Goal: Task Accomplishment & Management: Complete application form

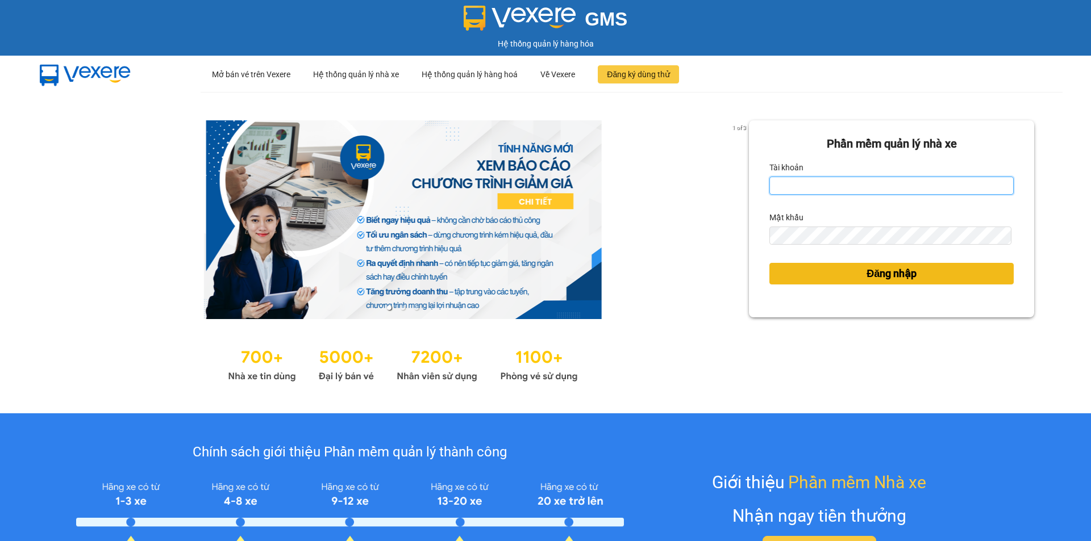
type input "tram.dalatoi"
click at [855, 275] on button "Đăng nhập" at bounding box center [891, 274] width 244 height 22
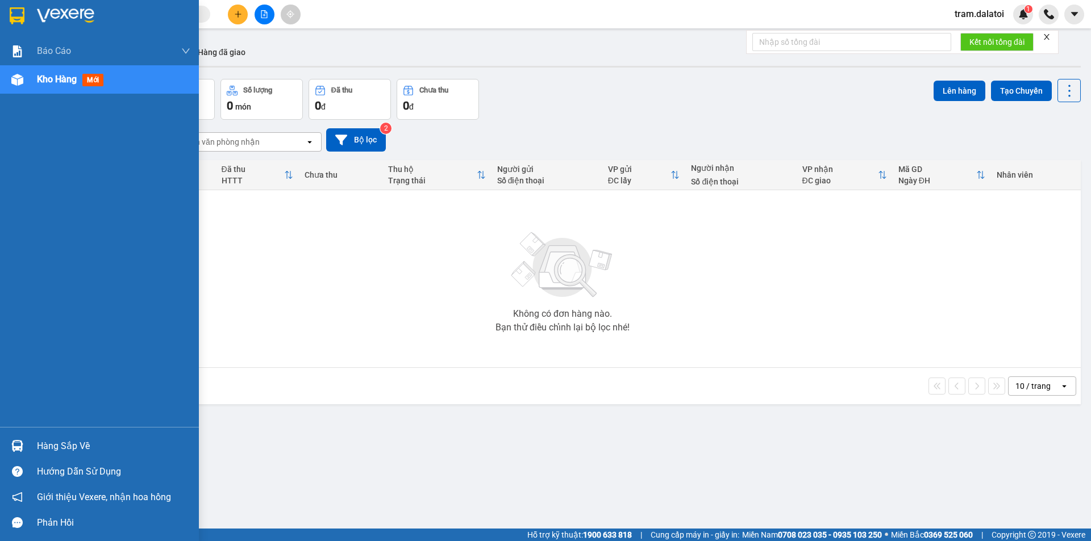
click at [22, 440] on img at bounding box center [17, 446] width 12 height 12
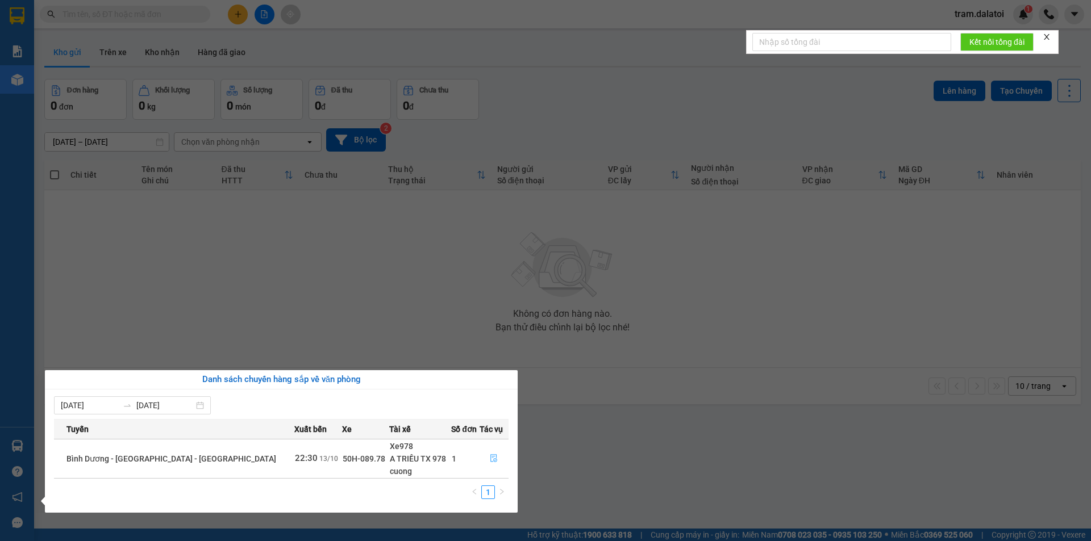
click at [496, 460] on button "button" at bounding box center [494, 459] width 28 height 18
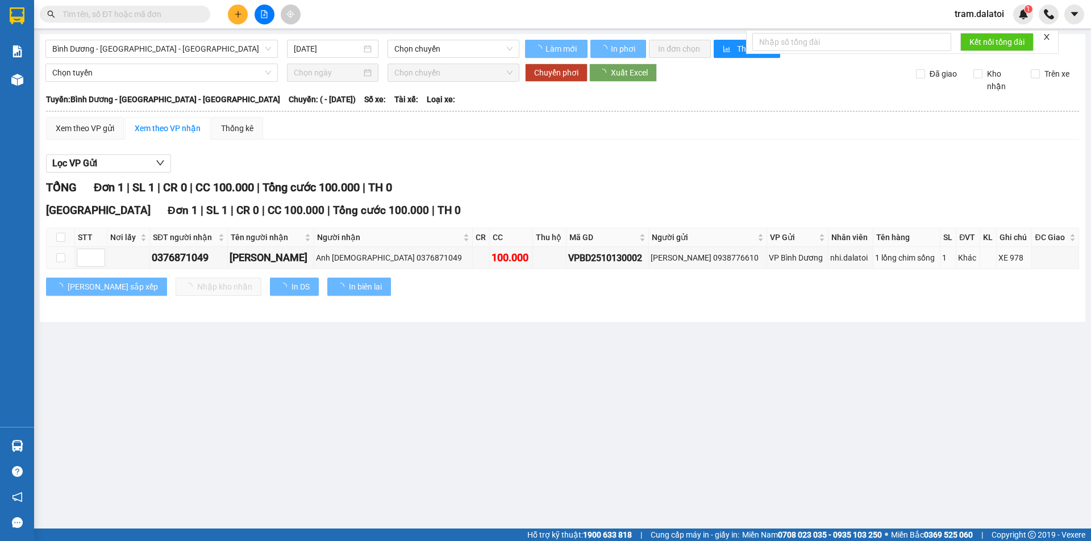
type input "13/10/2025"
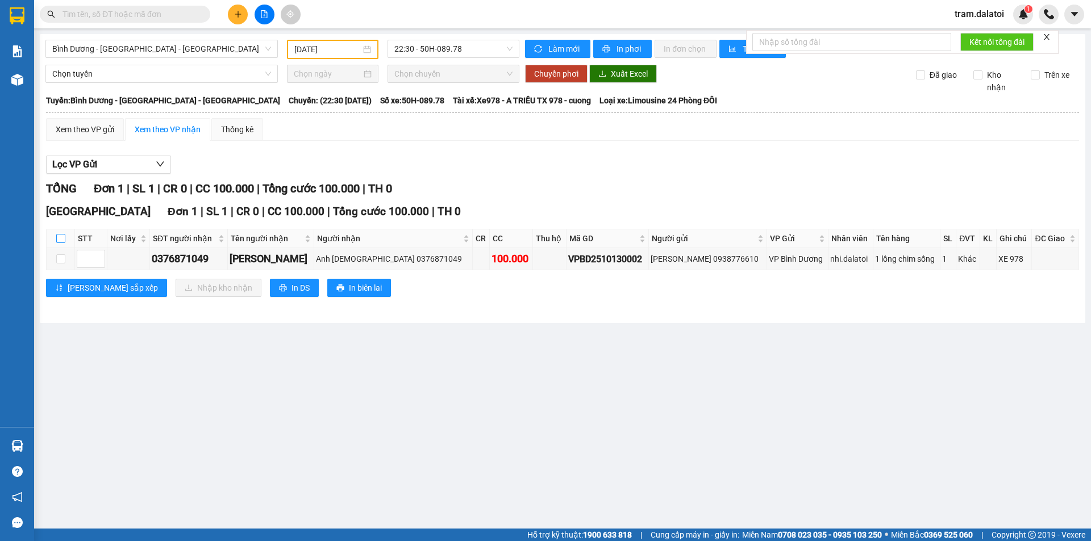
click at [62, 237] on input "checkbox" at bounding box center [60, 238] width 9 height 9
checkbox input "true"
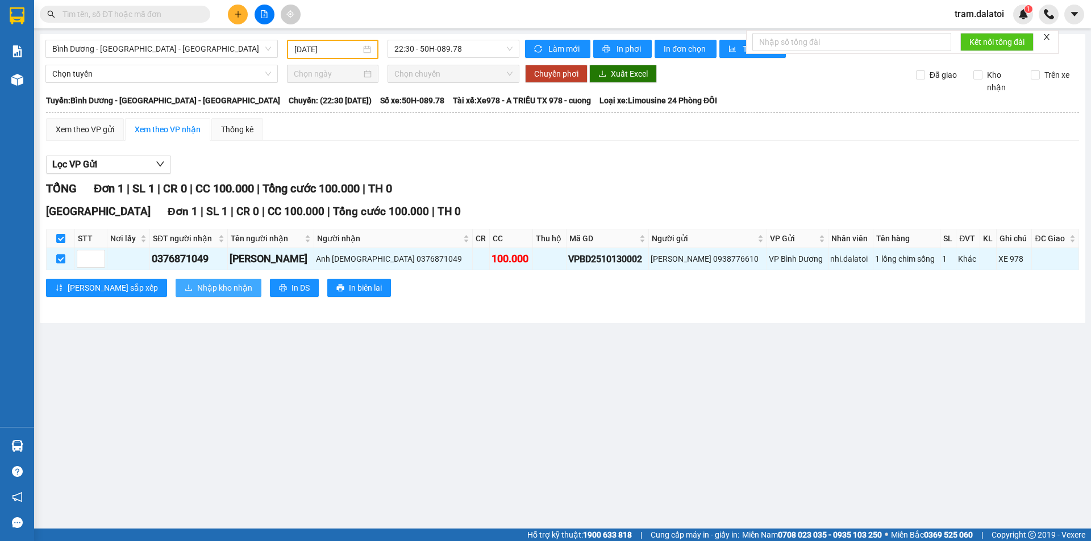
click at [197, 287] on span "Nhập kho nhận" at bounding box center [224, 288] width 55 height 12
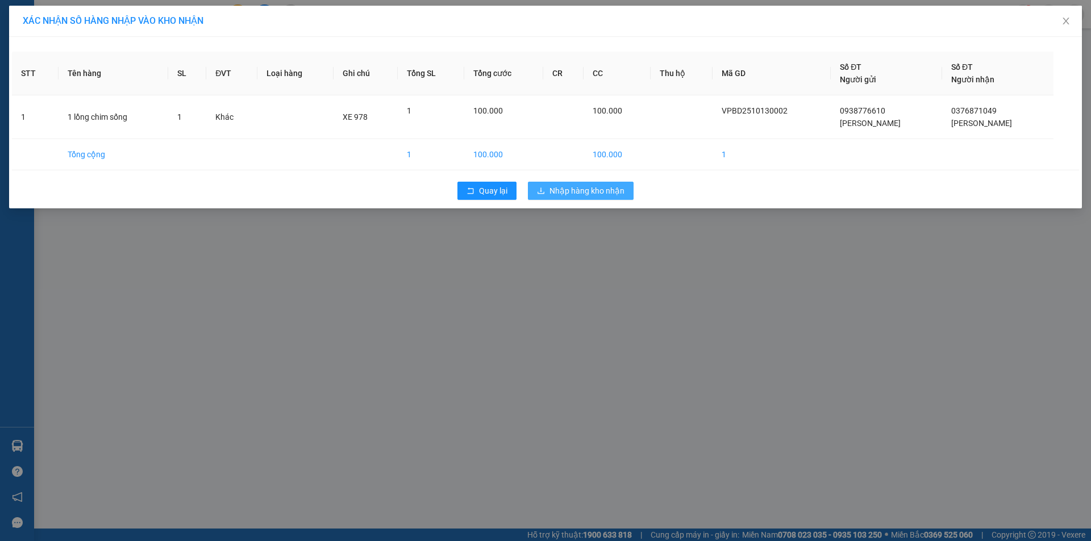
click at [605, 192] on span "Nhập hàng kho nhận" at bounding box center [586, 191] width 75 height 12
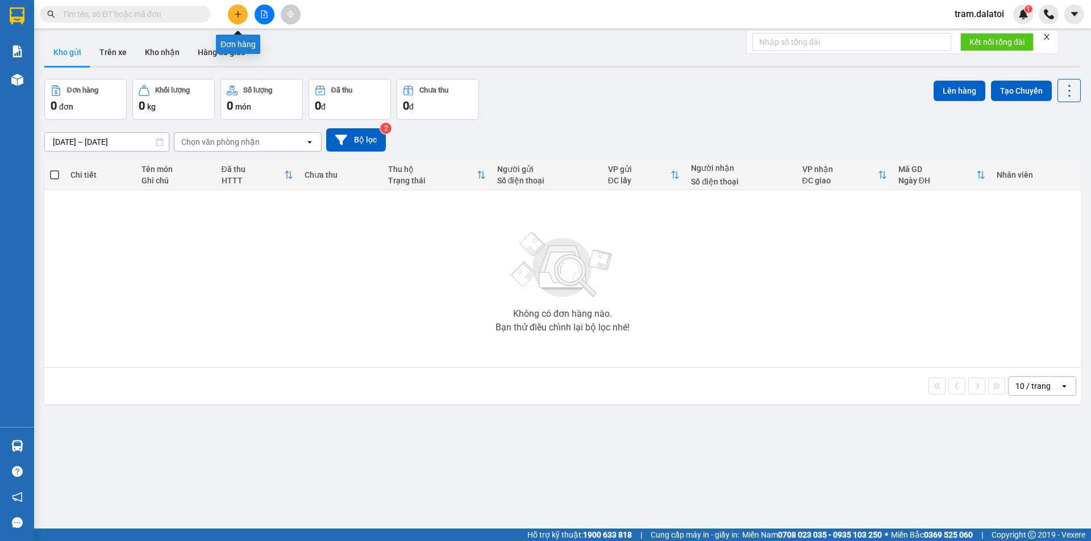
click at [241, 13] on icon "plus" at bounding box center [238, 14] width 8 height 8
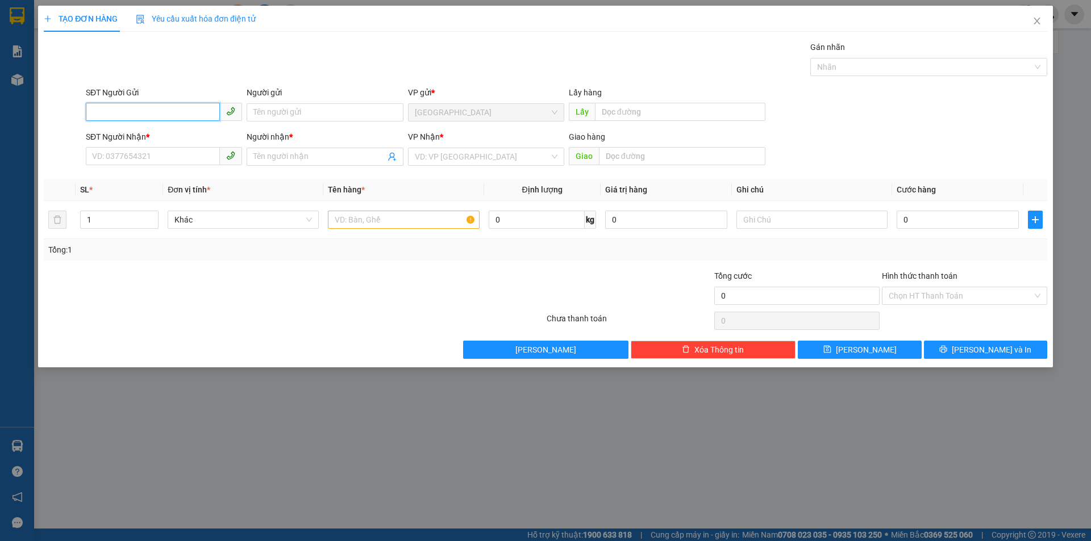
click at [159, 103] on input "SĐT Người Gửi" at bounding box center [153, 112] width 134 height 18
paste input "0376871049"
type input "0376871049"
click at [165, 154] on input "SĐT Người Nhận *" at bounding box center [153, 156] width 134 height 18
click at [299, 109] on input "Người gửi" at bounding box center [325, 112] width 156 height 18
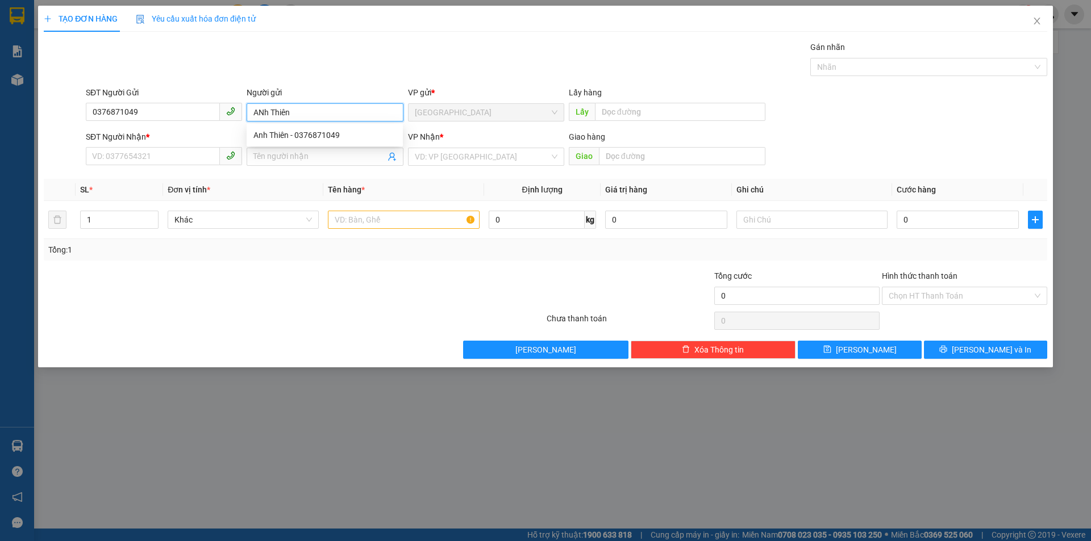
click at [264, 110] on input "ANh Thiên" at bounding box center [325, 112] width 156 height 18
type input "Ahh Thiên"
click at [141, 155] on input "SĐT Người Nhận *" at bounding box center [153, 156] width 134 height 18
paste input "0938776610"
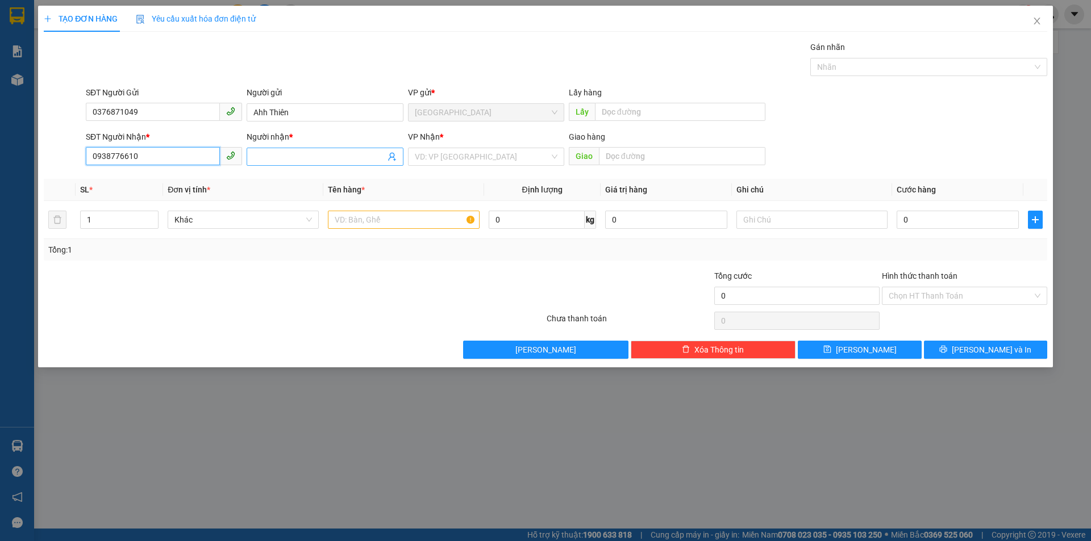
type input "0938776610"
click at [293, 161] on input "Người nhận *" at bounding box center [318, 157] width 131 height 12
type input "Anh Quang"
click at [513, 158] on input "search" at bounding box center [482, 156] width 135 height 17
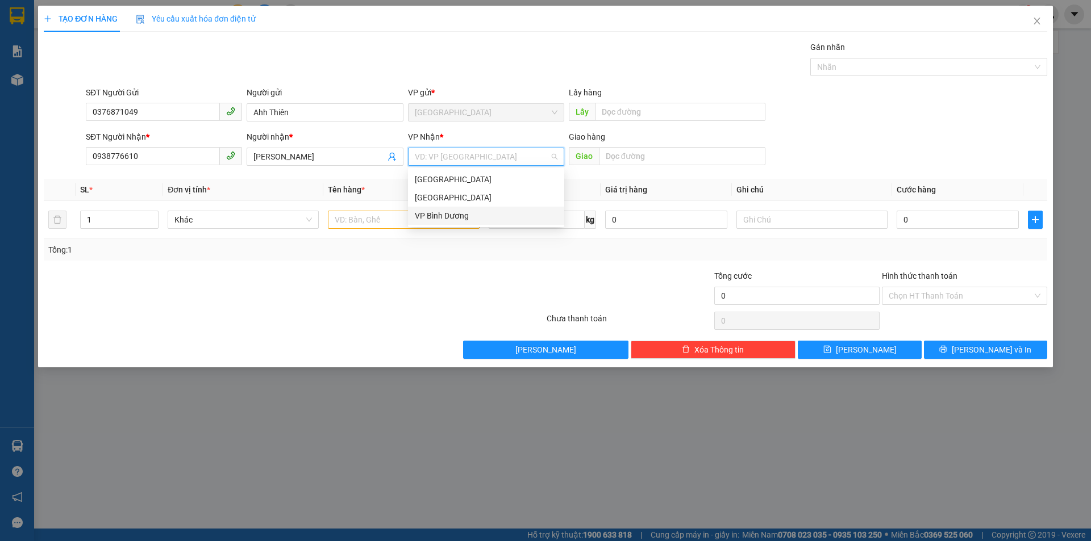
click at [450, 216] on div "VP Bình Dương" at bounding box center [486, 216] width 143 height 12
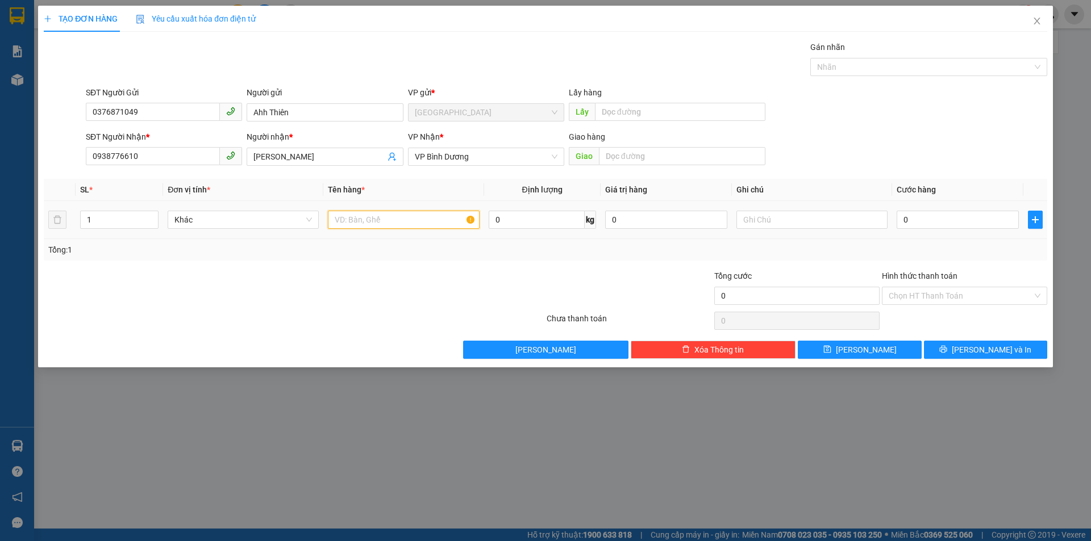
click at [405, 216] on input "text" at bounding box center [403, 220] width 151 height 18
type input "1 lồng chim"
click at [926, 214] on input "0" at bounding box center [958, 220] width 122 height 18
click at [420, 281] on div at bounding box center [462, 290] width 168 height 40
click at [972, 215] on input "0" at bounding box center [958, 220] width 122 height 18
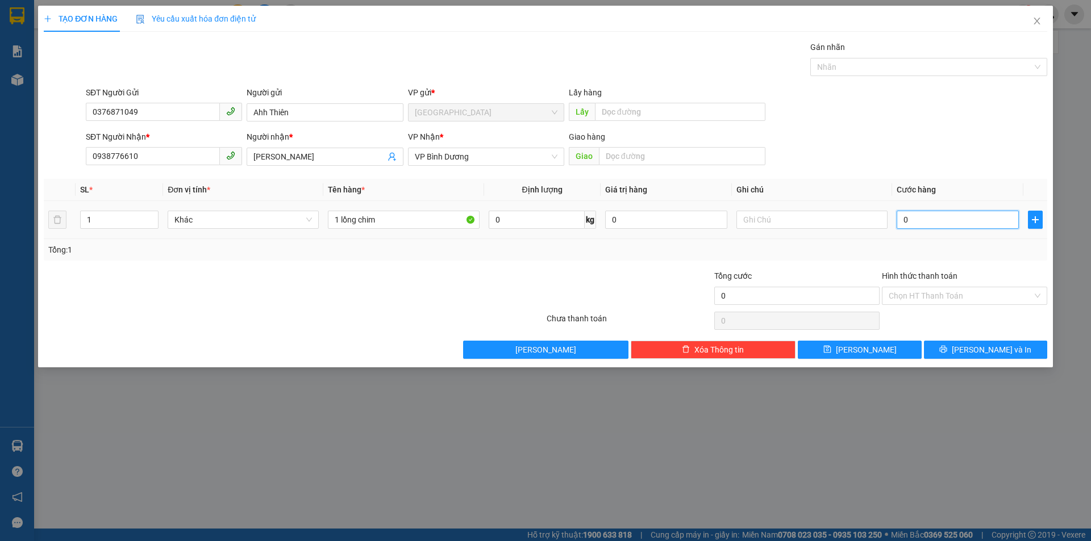
type input "5"
type input "50"
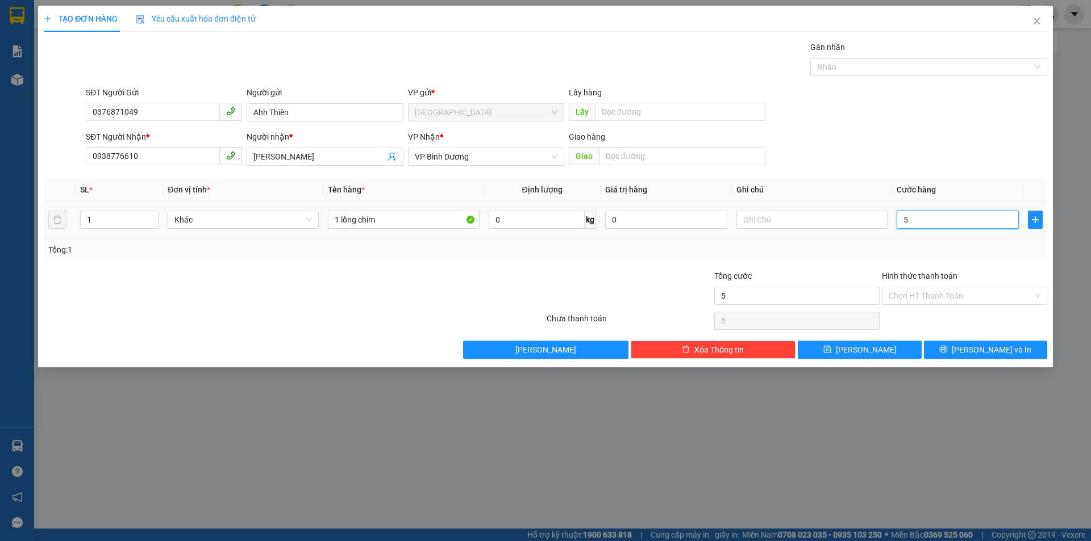
type input "50"
type input "500"
type input "5.000"
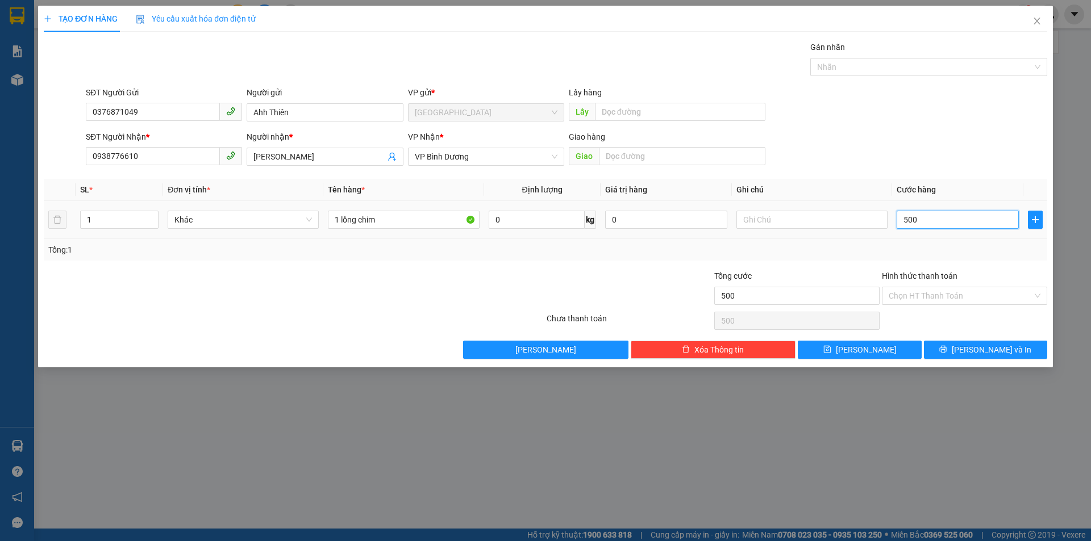
type input "5.000"
type input "50.000"
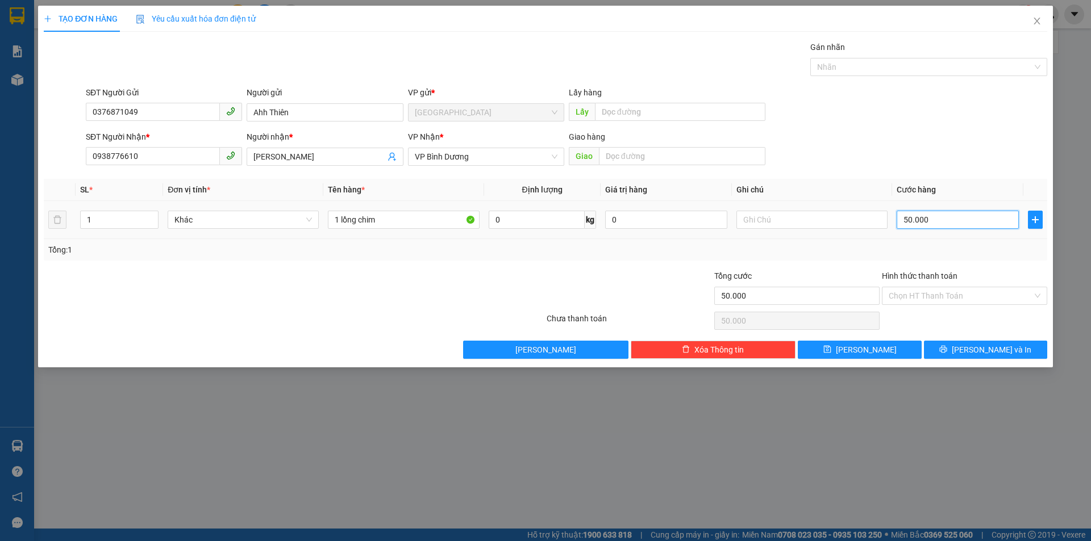
type input "500.000"
type input "5.000.000"
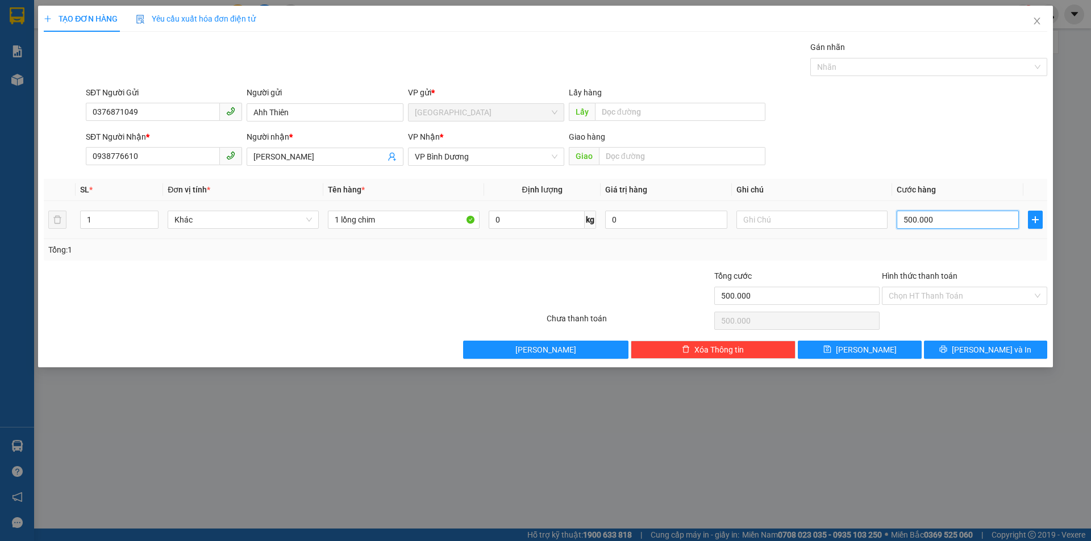
type input "5.000.000"
type input "50.000.000"
type input "500.000.000"
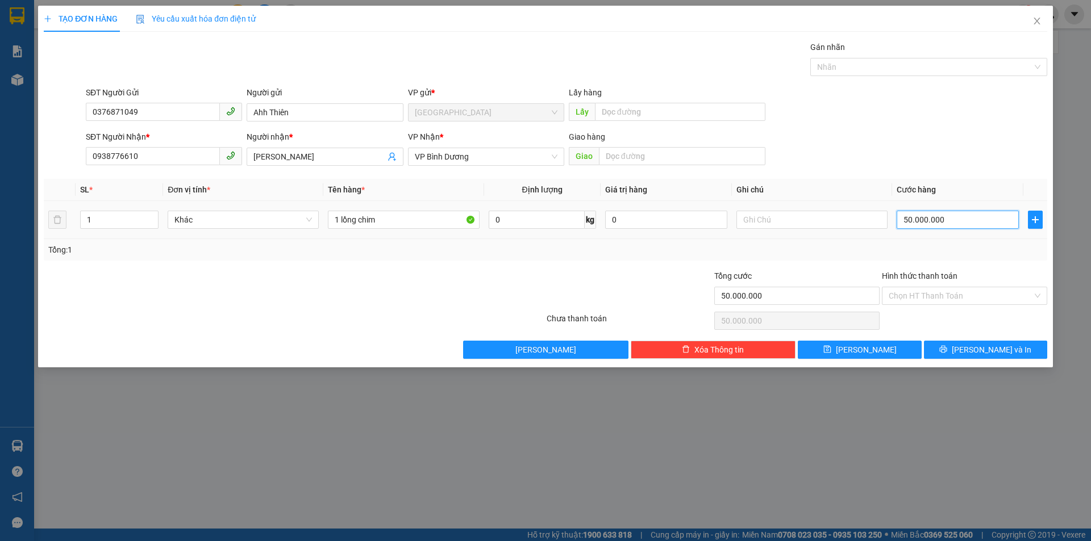
type input "500.000.000"
type input "5.000.000.000"
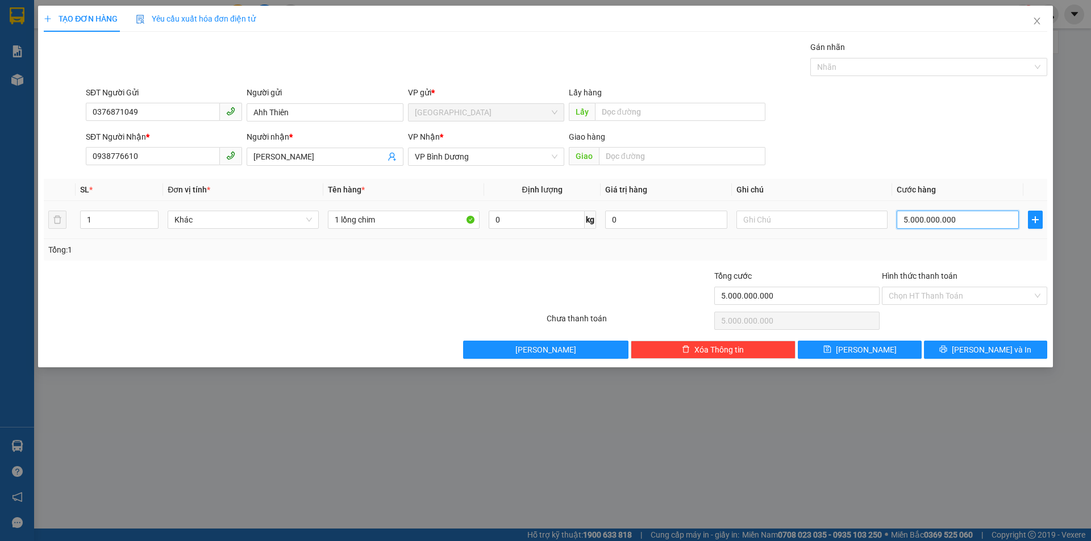
type input "50.000.000.000"
type input "500.000.000.000"
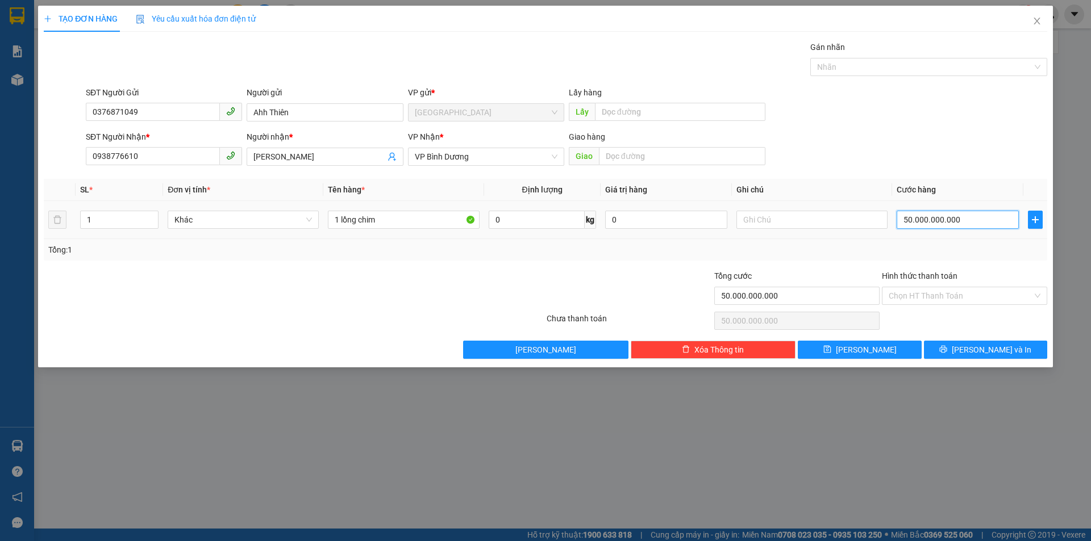
type input "500.000.000.000"
type input "5.000.000.000.000"
type input "50.000.000.000.000"
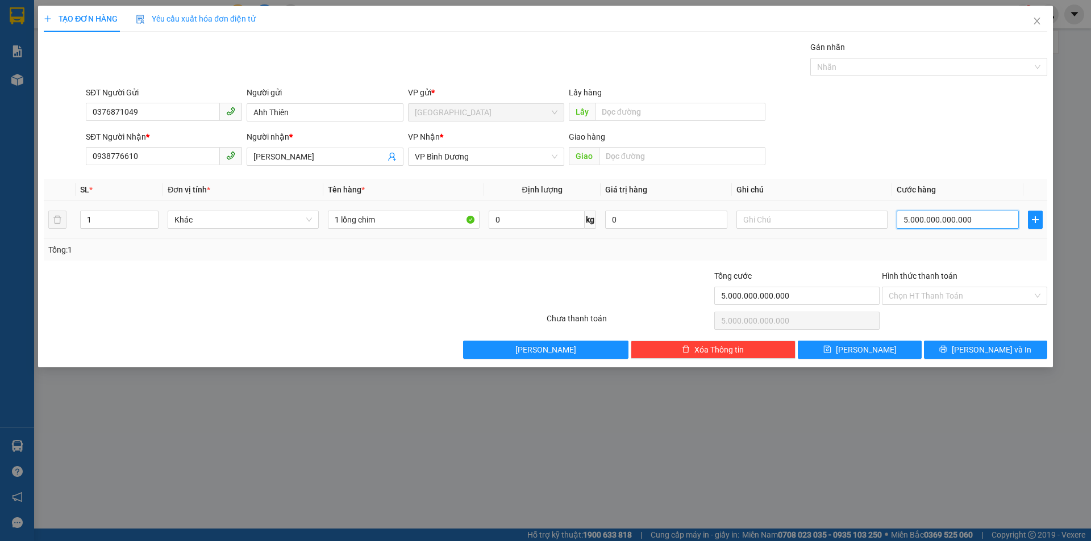
type input "50.000.000.000.000"
type input "500.000.000.000.000"
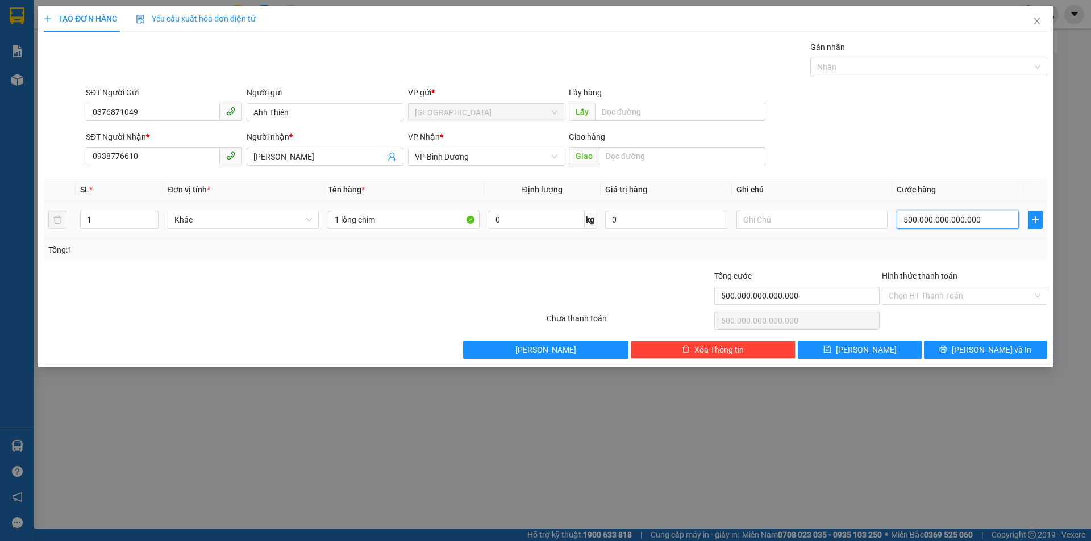
type input "5.000.000.000.000.000"
type input "50.000.000.000.000.000"
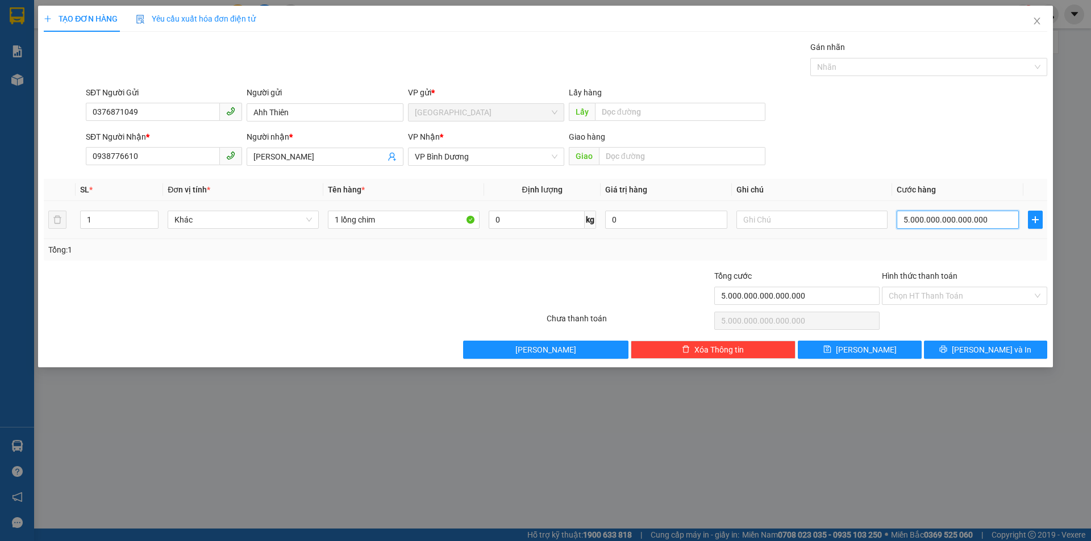
type input "50.000.000.000.000.000"
type input "500.000.000.000.000.000"
type input "5.000.000.000.000.000.000"
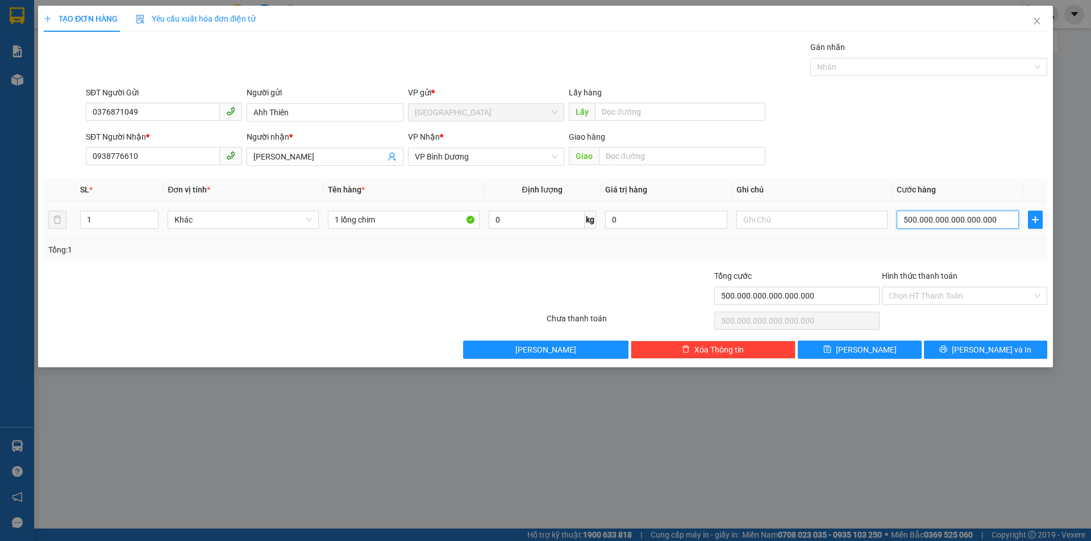
type input "5.000.000.000.000.000.000"
type input "50.000.000.000.000.000.000"
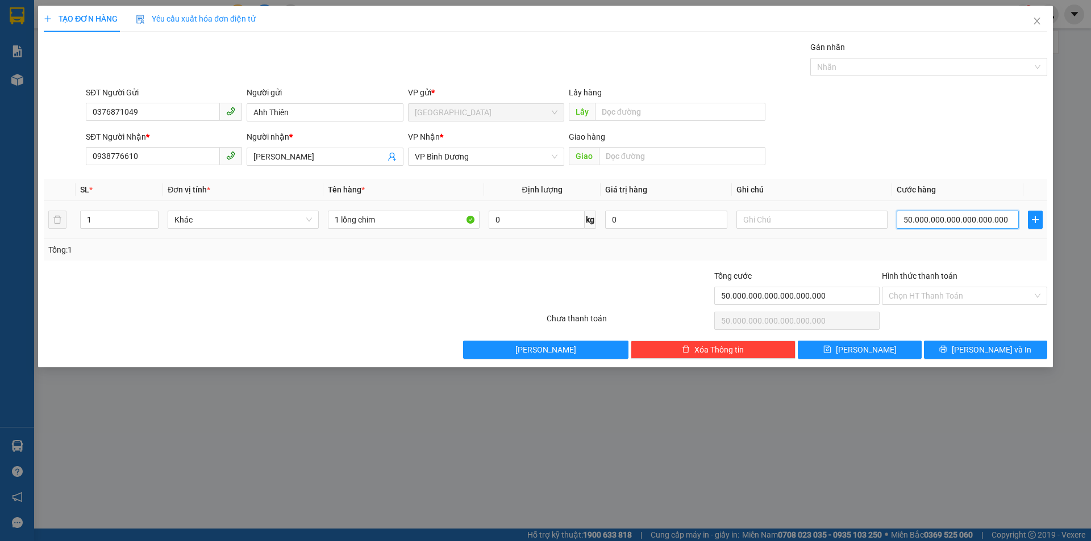
type input "500.000.000.000.000.000.000"
type input "5.000.000.000.000.000.000.000"
type input "5e+21"
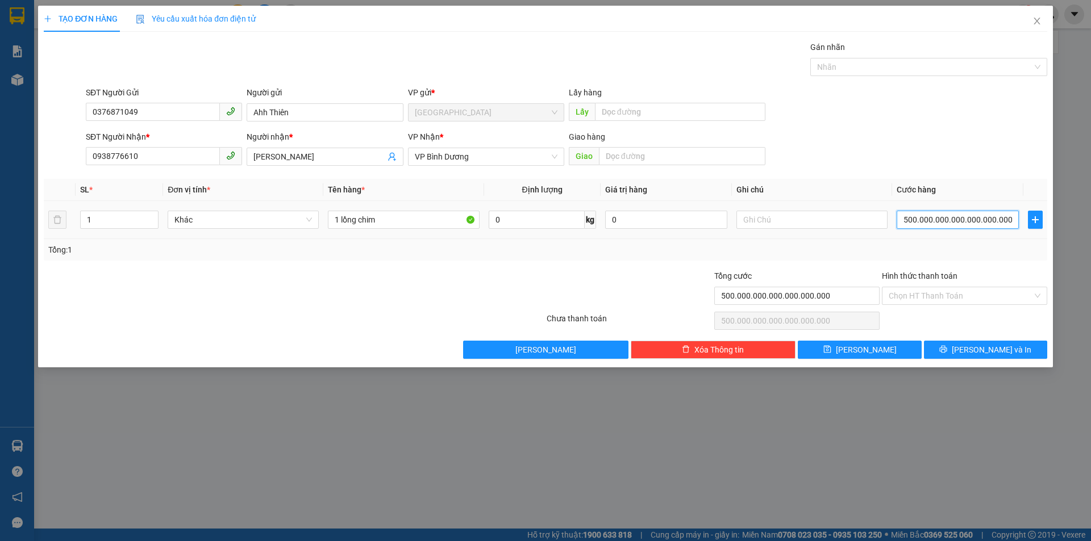
type input "5e+21"
type input "50.000.000.000.000.000.000.000"
type input "5e+22"
type input "500.000.000.000.000.000.000.000"
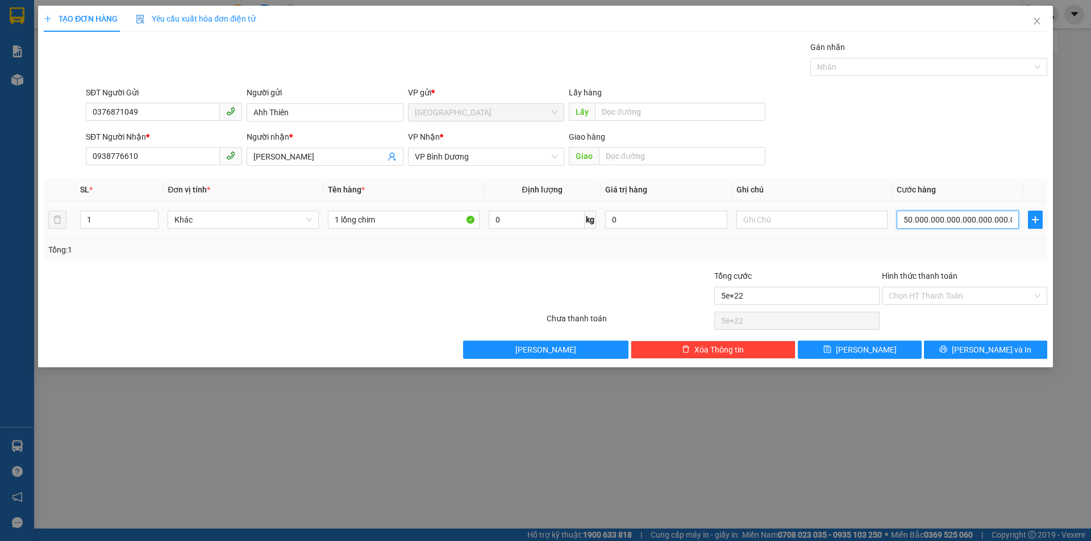
type input "5e+23"
type input "5.000.000.000.000.000.000.000.000"
type input "5e+24"
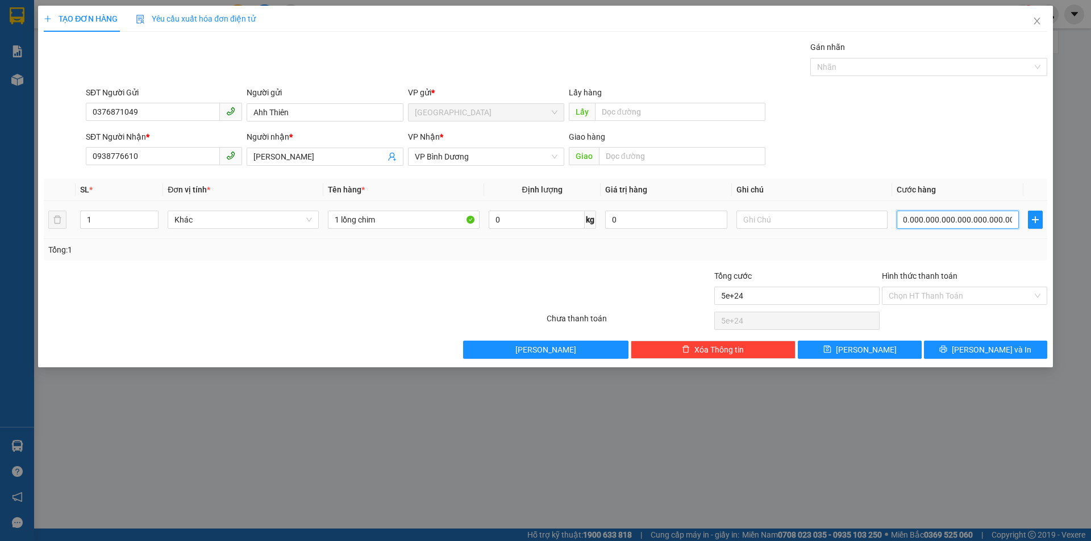
type input "50.000.000.000.000.000.000.000.000"
type input "5e+25"
type input "500.000.000.000.000.000.000.000.000"
type input "5e+26"
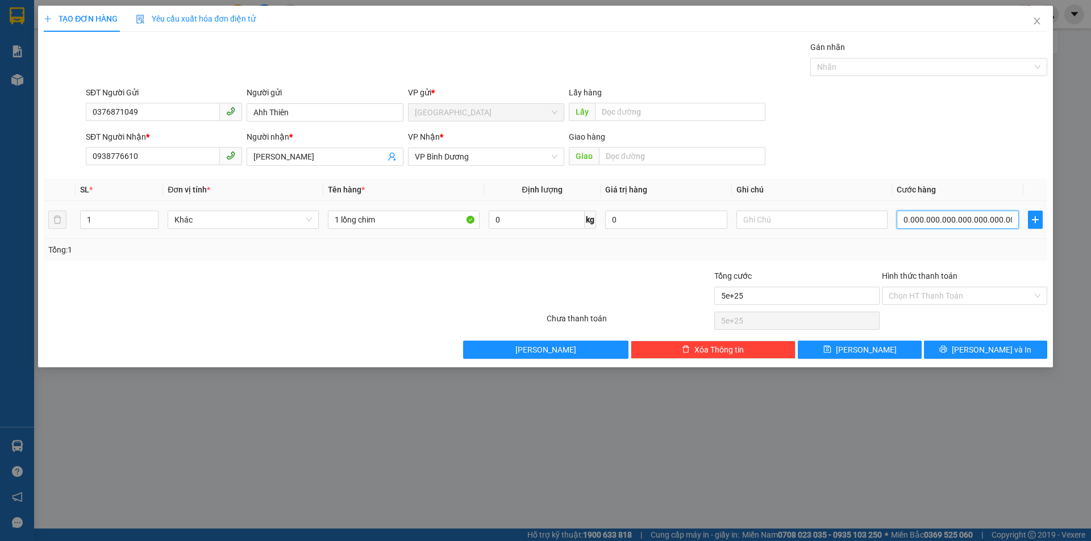
type input "5e+26"
type input "5.000.000.000.000.000.000.000.000.000"
type input "5e+27"
type input "50.000.000.000.000.000.000.000.000.000"
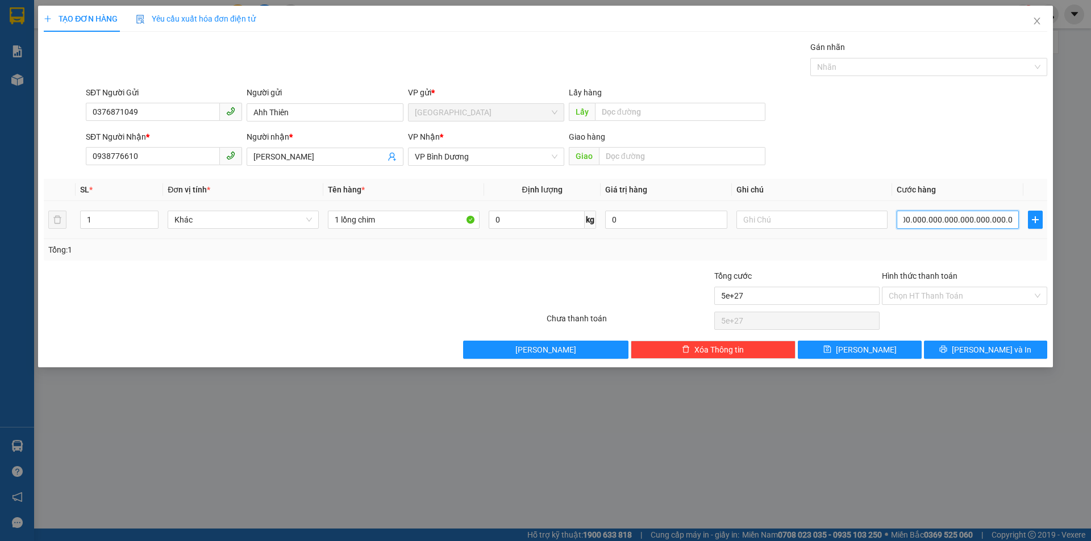
type input "5e+28"
type input "500.000.000.000.000.000.000.000.000.000"
type input "5e+29"
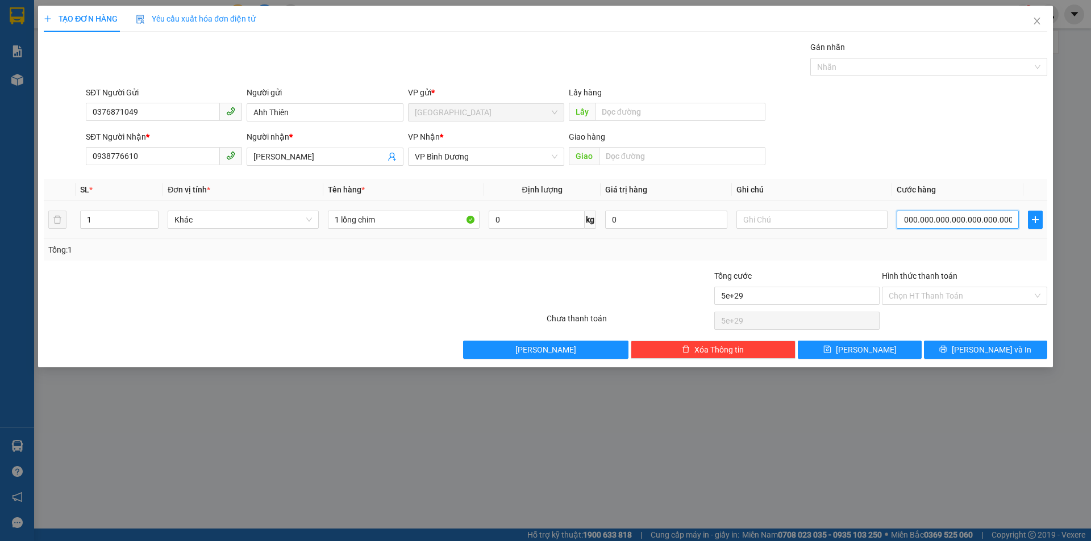
type input "5.000.000.000.000.000.000.000.000.000.000"
type input "5e+30"
type input "50.000.000.000.000.000.000.000.000.000.000"
type input "5e+31"
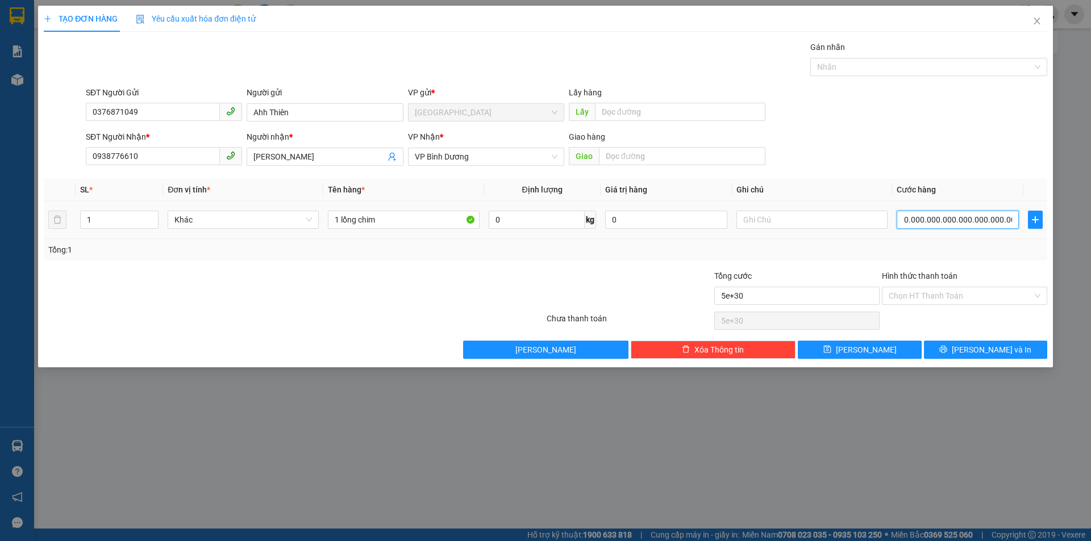
type input "5e+31"
type input "500.000.000.000.000.000.000.000.000.000.000"
type input "5e+32"
type input "5.000.000.000.000.000.000.000.000.000.000.000"
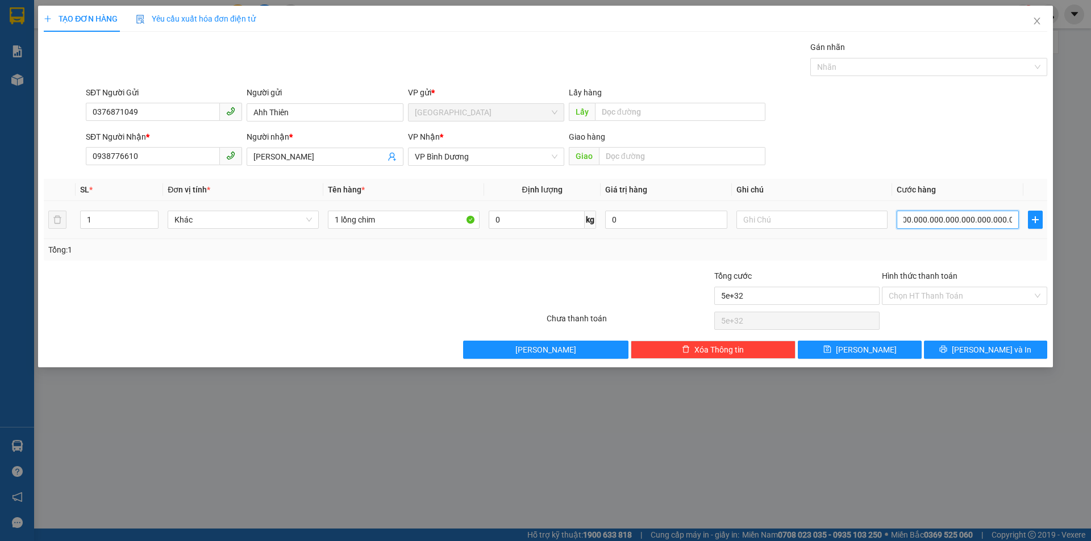
type input "5e+33"
type input "50.000.000.000.000.000.000.000.000.000.000.000"
type input "5e+34"
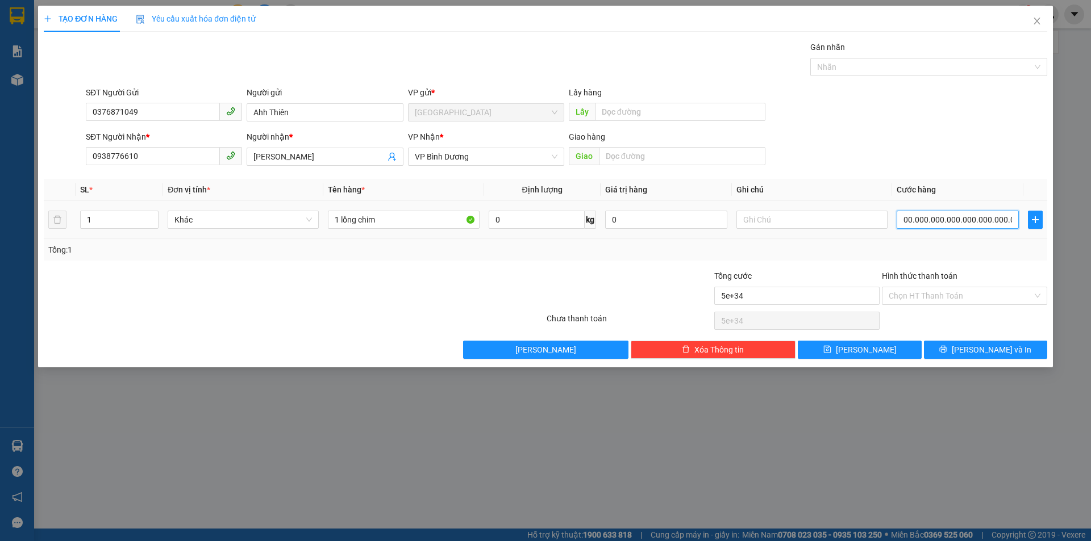
type input "500.000.000.000.000.000.000.000.000.000.000.000"
type input "5e+35"
type input "5.000.000.000.000.000.000.000.000.000.000.000.000"
type input "5e+36"
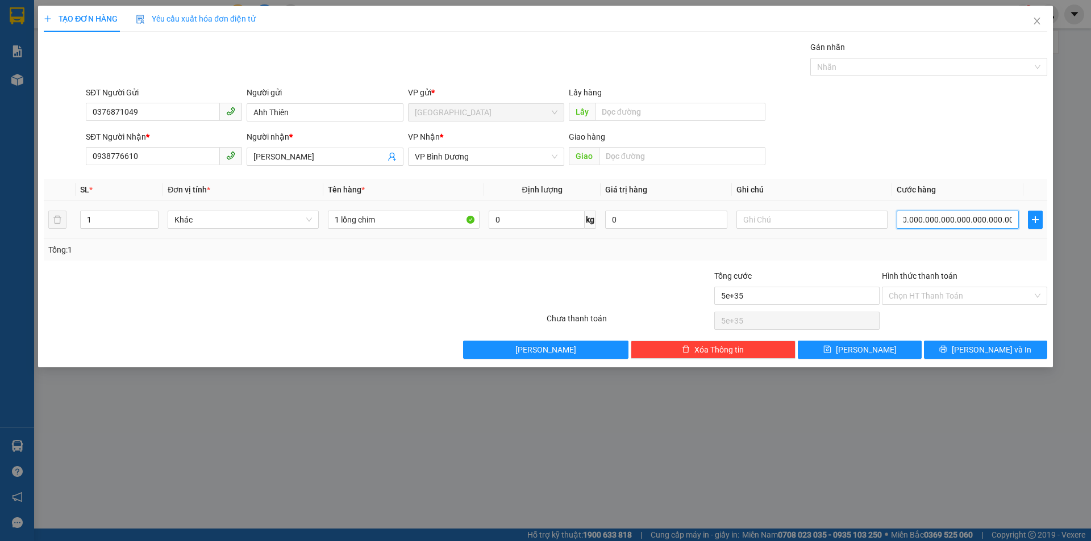
type input "5e+36"
type input "50.000.000.000.000.000.000.000.000.000.000.000.000"
type input "5e+37"
type input "500.000.000.000.000.000.000.000.000.000.000.000.000"
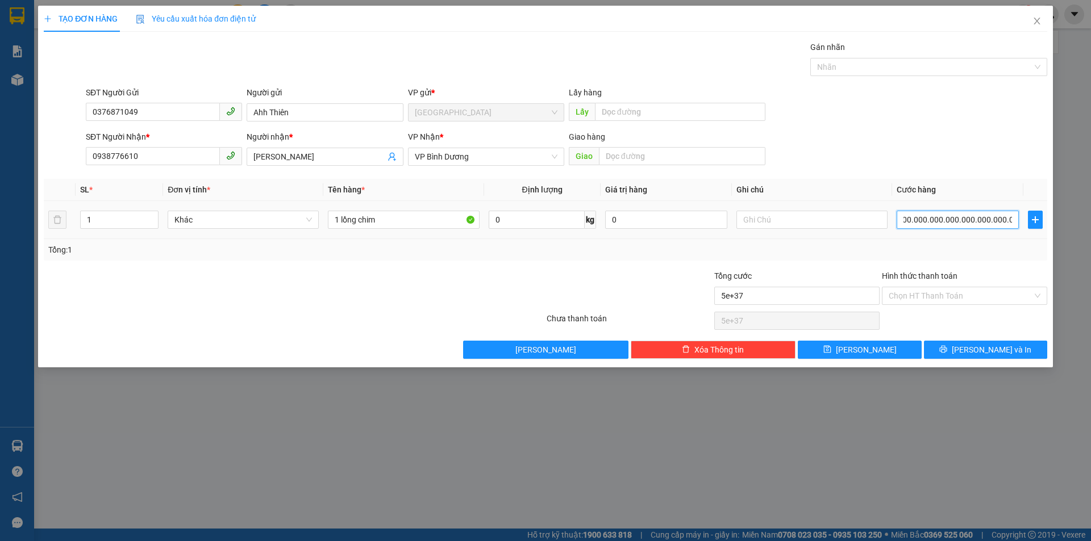
type input "5e+38"
type input "5.000.000.000.000.000.000.000.000.000.000.000.000.000"
type input "5e+39"
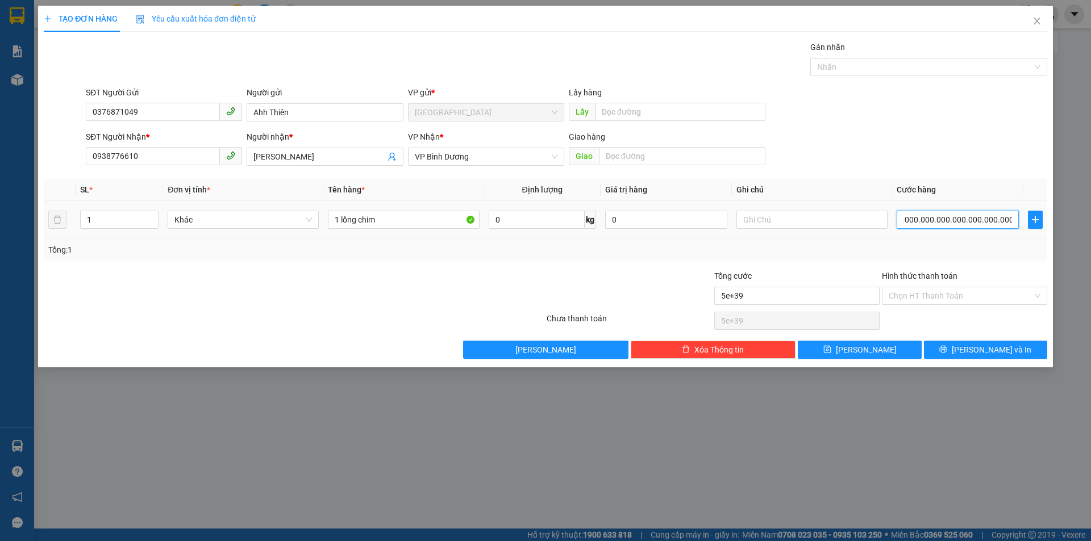
type input "50.000.000.000.000.000.000.000.000.000.000.000.000.000"
type input "5e+40"
type input "500.000.000.000.000.000.000.000.000.000.000.000.000.000"
type input "5e+41"
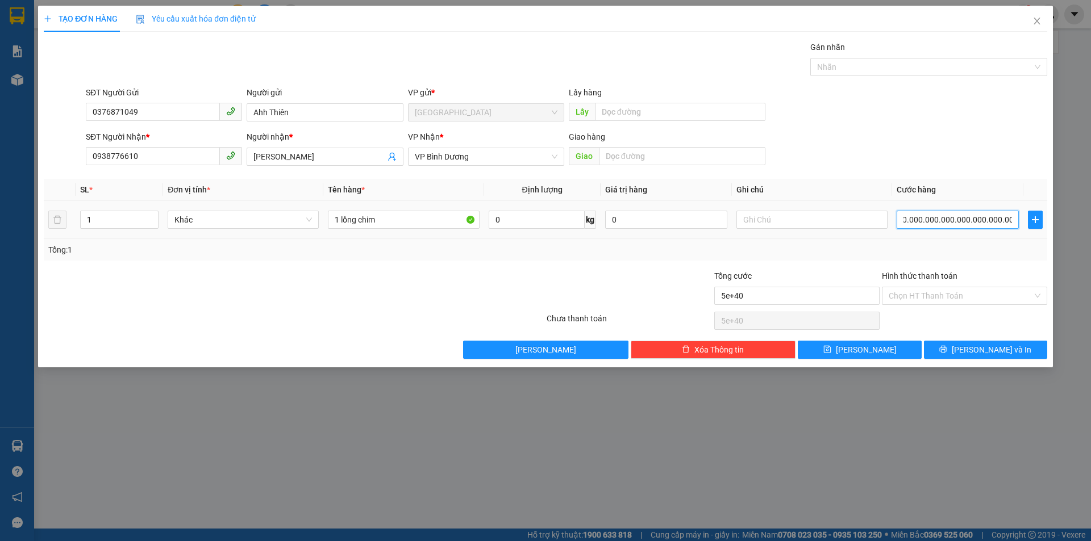
type input "5e+41"
type input "5.000.000.000.000.000.000.000.000.000.000.000.000.000.000"
type input "5e+42"
type input "50.000.000.000.000.000.000.000.000.000.000.000.000.000.000"
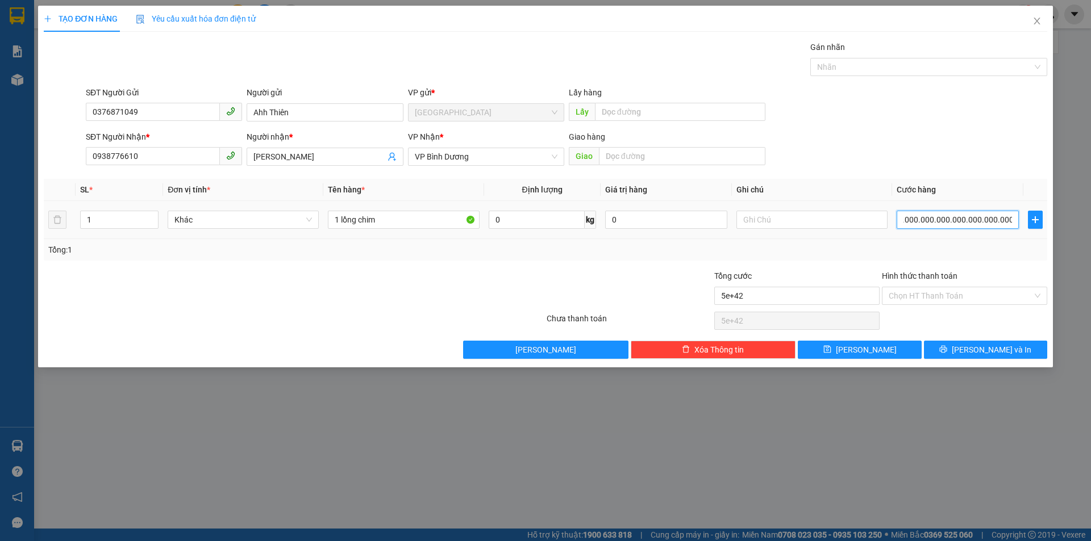
type input "5e+43"
type input "500.000.000.000.000.000.000.000.000.000.000.000.000.000.000"
type input "5e+44"
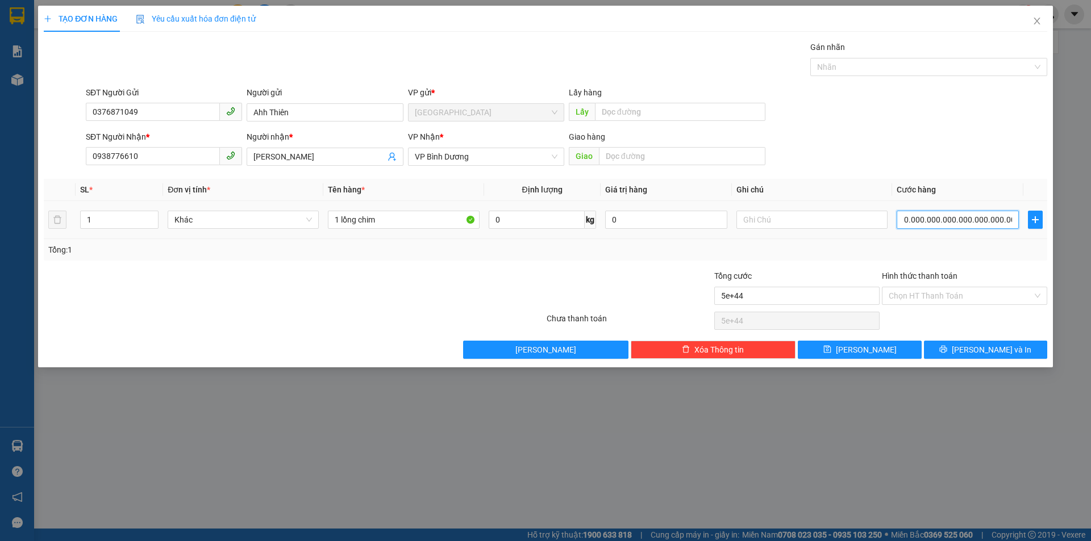
type input "5.000.000.000.000.000.000.000.000.000.000.000.000.000.000.000"
type input "5e+45"
type input "50.000.000.000.000.000.000.000.000.000.000.000.000.000.000.000"
type input "5e+46"
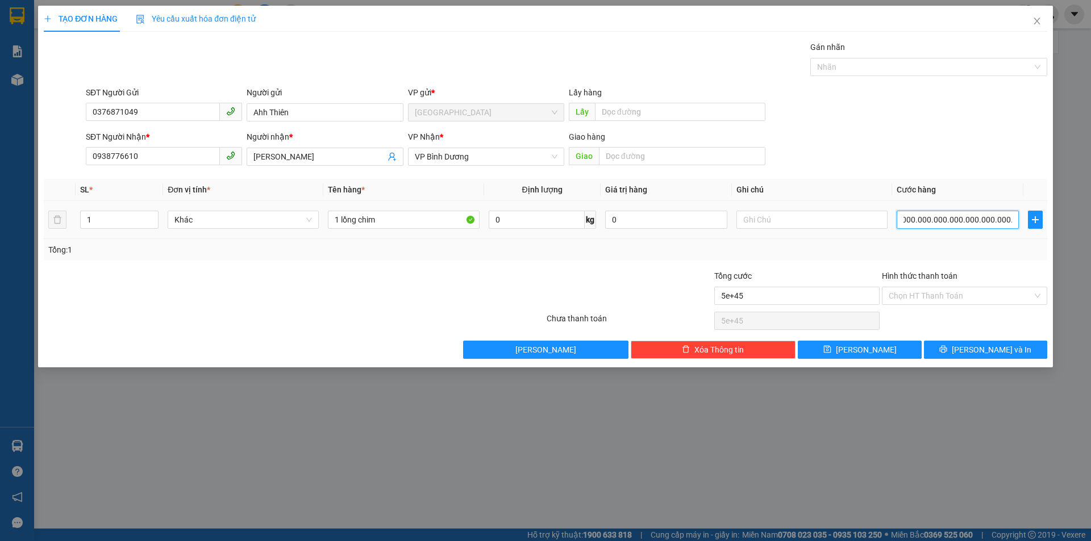
type input "5e+46"
type input "500.000.000.000.000.000.000.000.000.000.000.000.000.000.000.000"
type input "5e+47"
type input "5.000.000.000.000.000.000.000.000.000.000.000.000.000.000.000.000"
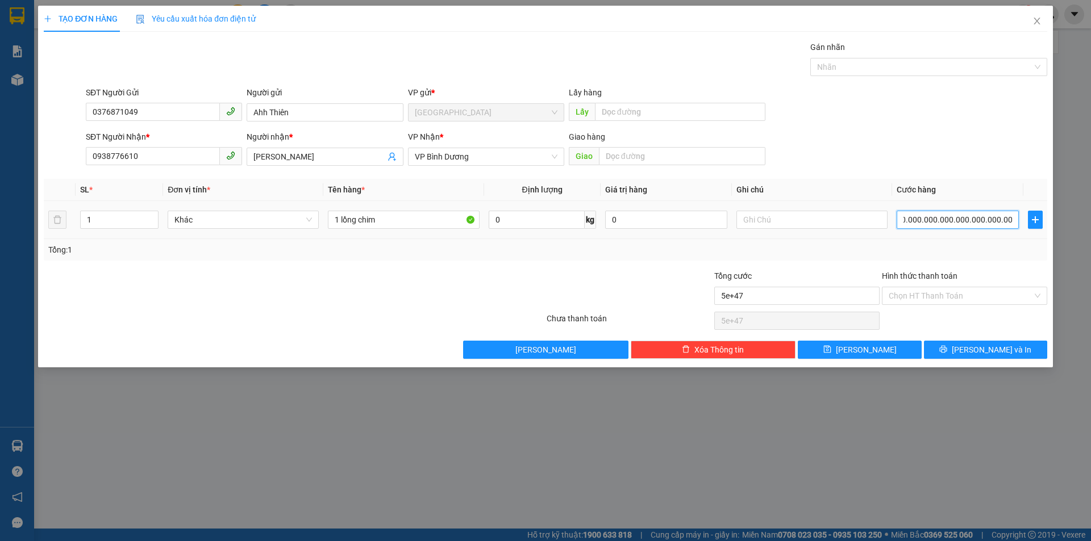
type input "5e+48"
type input "50.000.000.000.000.000.000.000.000.000.000.000.000.000.000.000.000"
type input "5e+49"
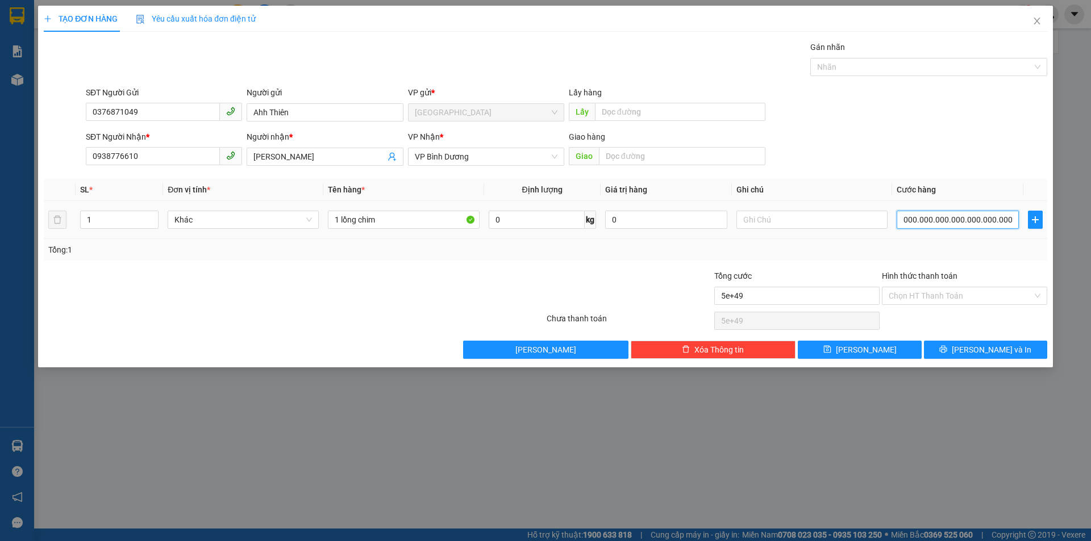
type input "500.000.000.000.000.000.000.000.000.000.000.000.000.000.000.000.000"
type input "5e+50"
type input "5.000.000.000.000.000.000.000.000.000.000.000.000.000.000.000.000.000"
type input "5e+51"
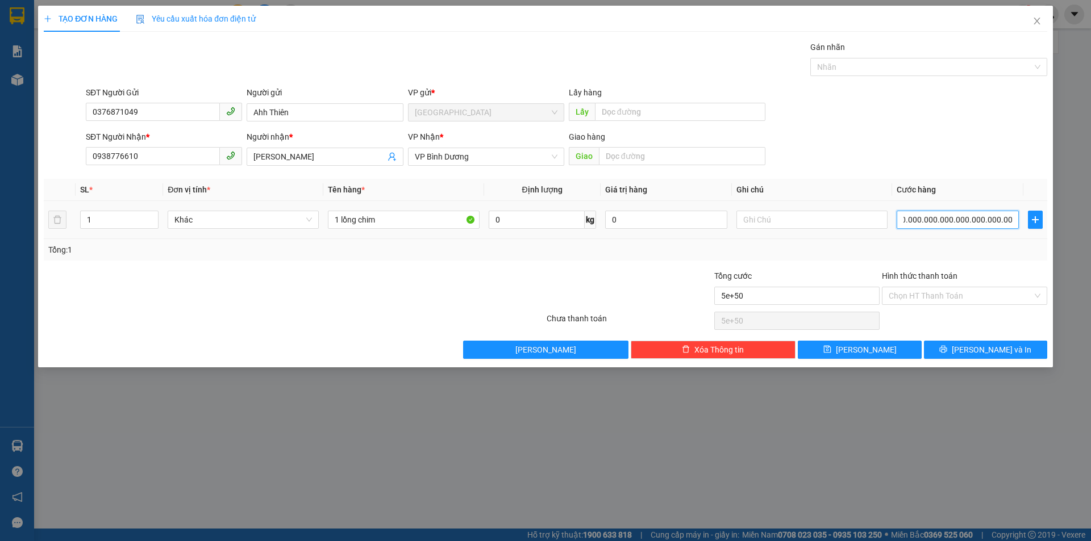
type input "5e+51"
type input "50.000.000.000.000.000.000.000.000.000.000.000.000.000.000.000.000.000"
type input "5e+52"
type input "500.000.000.000.000.000.000.000.000.000.000.000.000.000.000.000.000.000"
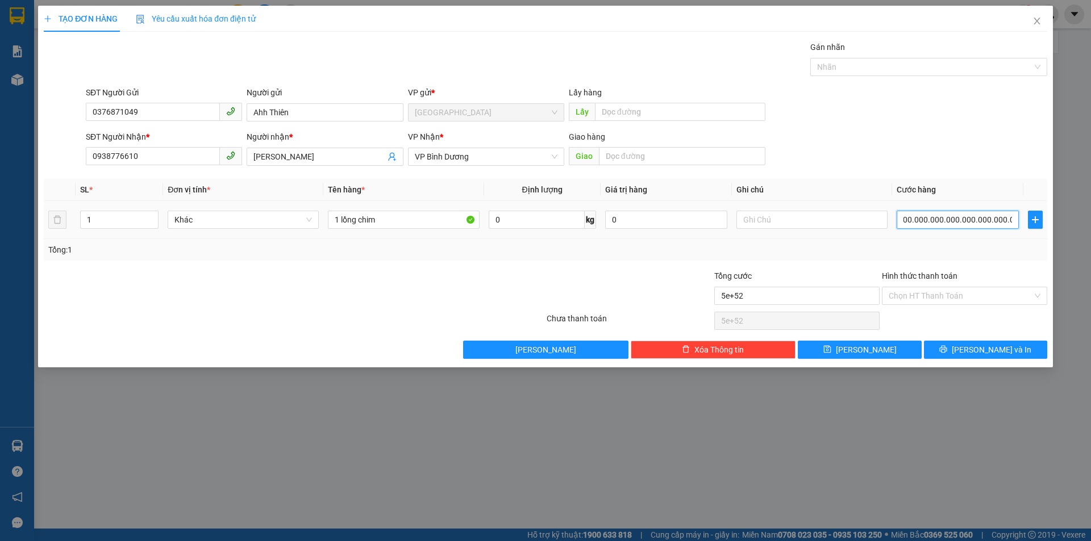
type input "5e+53"
type input "5.000.000.000.000.000.000.000.000.000.000.000.000.000.000.000.000.000.000"
type input "5e+54"
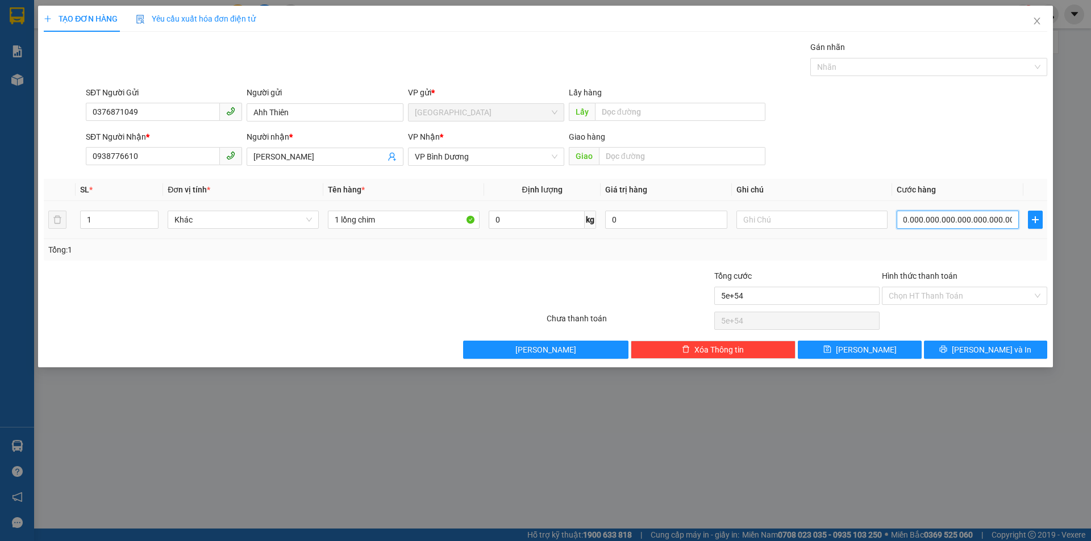
type input "50.000.000.000.000.000.000.000.000.000.000.000.000.000.000.000.000.000.000"
type input "5e+55"
type input "500.000.000.000.000.000.000.000.000.000.000.000.000.000.000.000.000.000.000"
type input "5e+56"
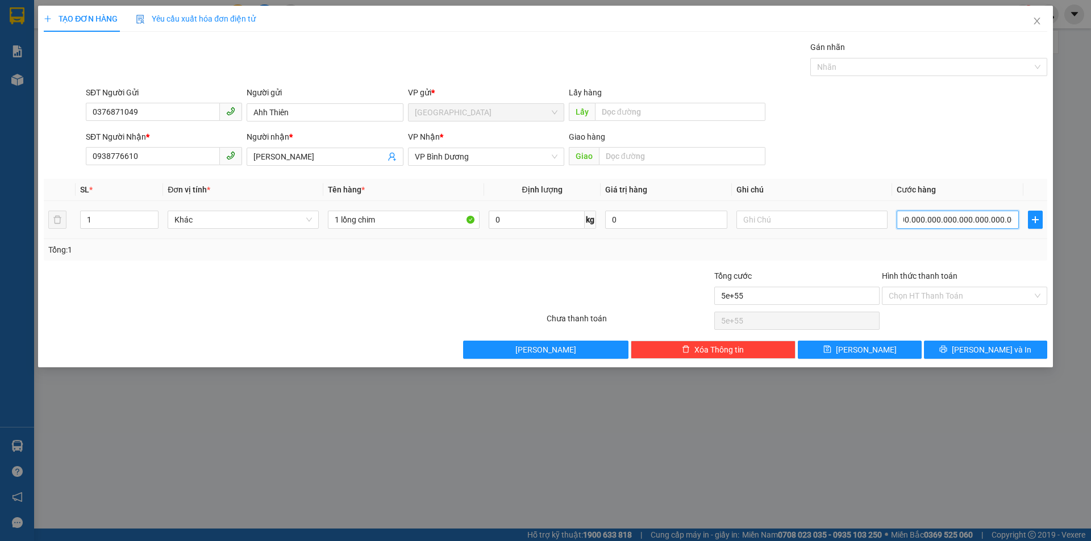
type input "5e+56"
type input "5.000.000.000.000.000.000.000.000.000.000.000.000.000.000.000.000.000.000.000"
type input "5e+57"
type input "50.000.000.000.000.000.000.000.000.000.000.000.000.000.000.000.000.000.000.000"
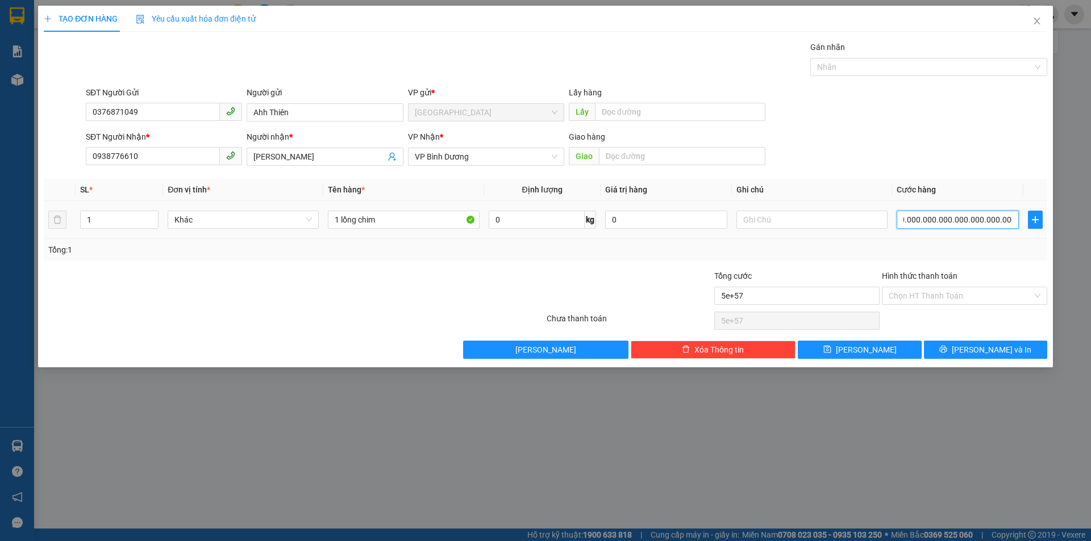
type input "5e+58"
type input "500.000.000.000.000.000.000.000.000.000.000.000.000.000.000.000.000.000.000.000"
type input "5e+59"
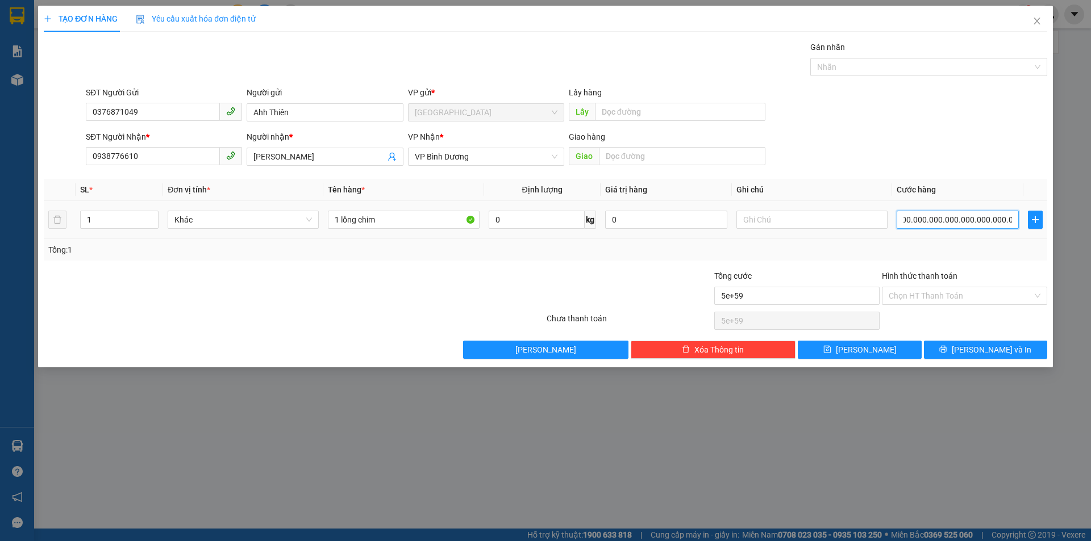
type input "5.000.000.000.000.000.000.000.000.000.000.000.000.000.000.000.000.000.000.000.0…"
type input "5e+60"
type input "50.000.000.000.000.000.000.000.000.000.000.000.000.000.000.000.000.000.000.000.…"
type input "5e+61"
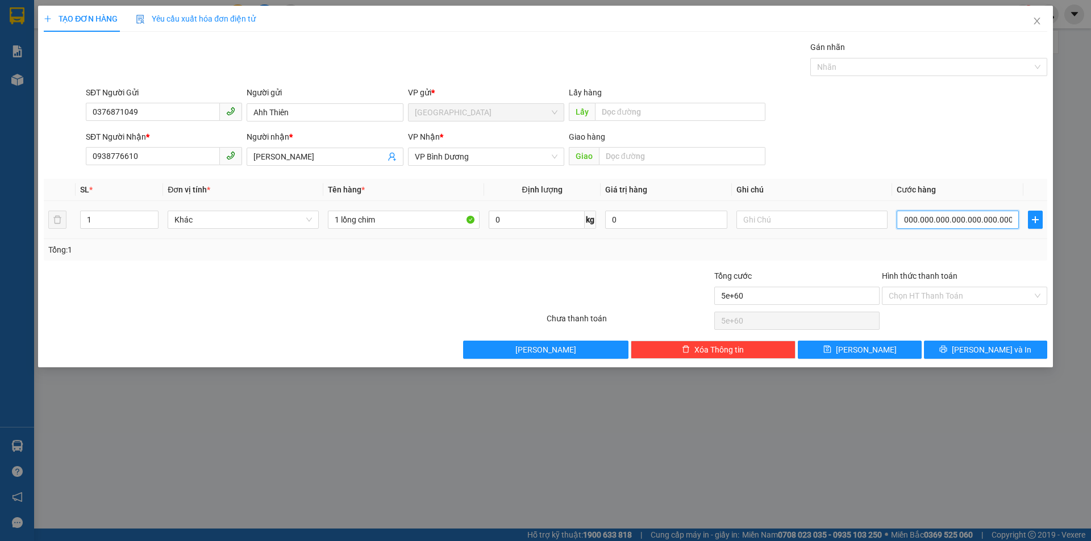
type input "5e+61"
type input "500.000.000.000.000.000.000.000.000.000.000.000.000.000.000.000.000.000.000.000…"
type input "5e+62"
type input "5.000.000.000.000.000.000.000.000.000.000.000.000.000.000.000.000.000.000.000.0…"
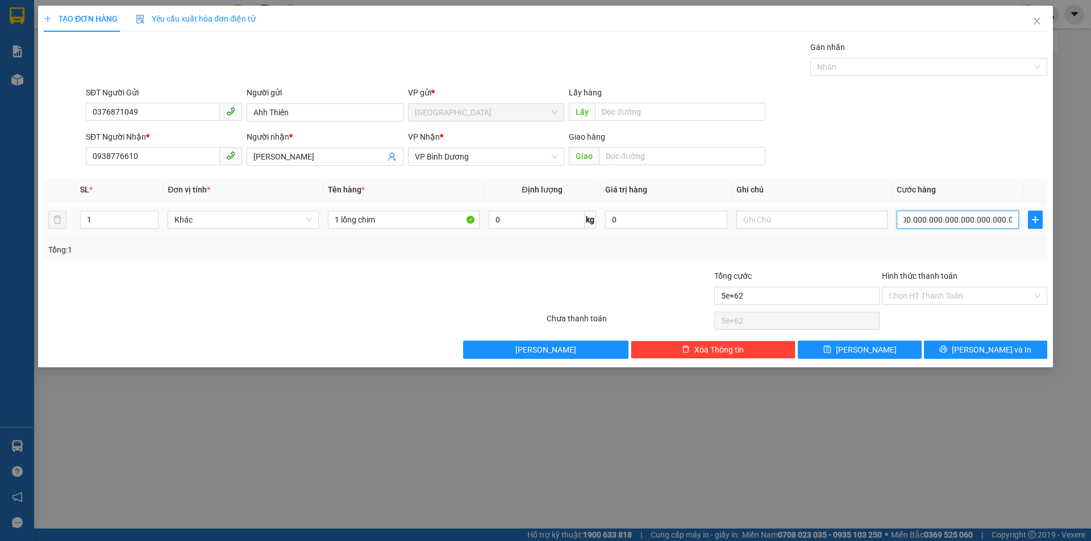
type input "5e+63"
drag, startPoint x: 911, startPoint y: 218, endPoint x: 1084, endPoint y: 222, distance: 172.8
click at [1084, 222] on div "TẠO ĐƠN HÀNG Yêu cầu xuất hóa đơn điện tử Transit Pickup Surcharge Ids Transit …" at bounding box center [545, 270] width 1091 height 541
drag, startPoint x: 1000, startPoint y: 217, endPoint x: 832, endPoint y: 217, distance: 168.2
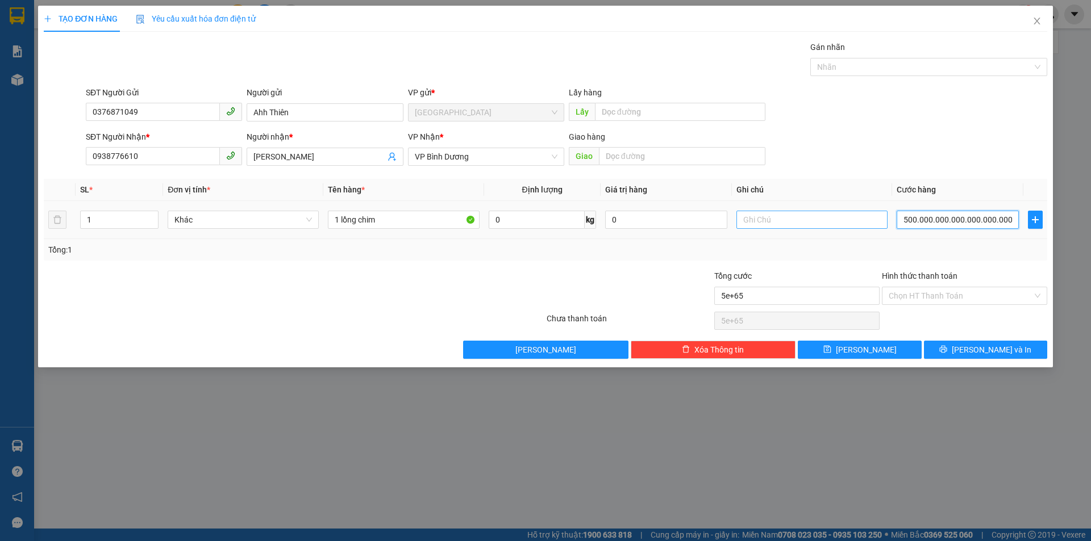
click at [832, 217] on tr "1 Khác 1 lồng chim 0 kg 0 500.000.000.000.000.000.000.000.000.000.000.000.000.0…" at bounding box center [545, 220] width 1003 height 38
drag, startPoint x: 902, startPoint y: 220, endPoint x: 1090, endPoint y: 232, distance: 188.4
click at [1090, 232] on div "TẠO ĐƠN HÀNG Yêu cầu xuất hóa đơn điện tử Transit Pickup Surcharge Ids Transit …" at bounding box center [545, 270] width 1091 height 541
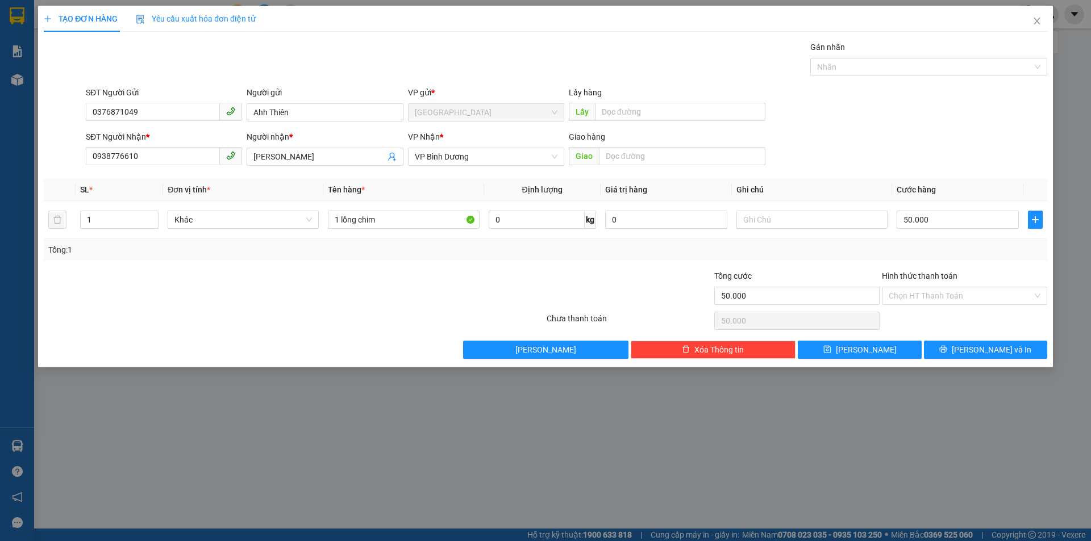
click at [904, 256] on div "Tổng: 1" at bounding box center [545, 250] width 1003 height 22
drag, startPoint x: 416, startPoint y: 219, endPoint x: 341, endPoint y: 231, distance: 75.9
click at [341, 231] on td "1 lồng chim" at bounding box center [403, 220] width 160 height 38
click at [828, 216] on input "text" at bounding box center [811, 220] width 151 height 18
click at [955, 301] on input "Hình thức thanh toán" at bounding box center [961, 295] width 144 height 17
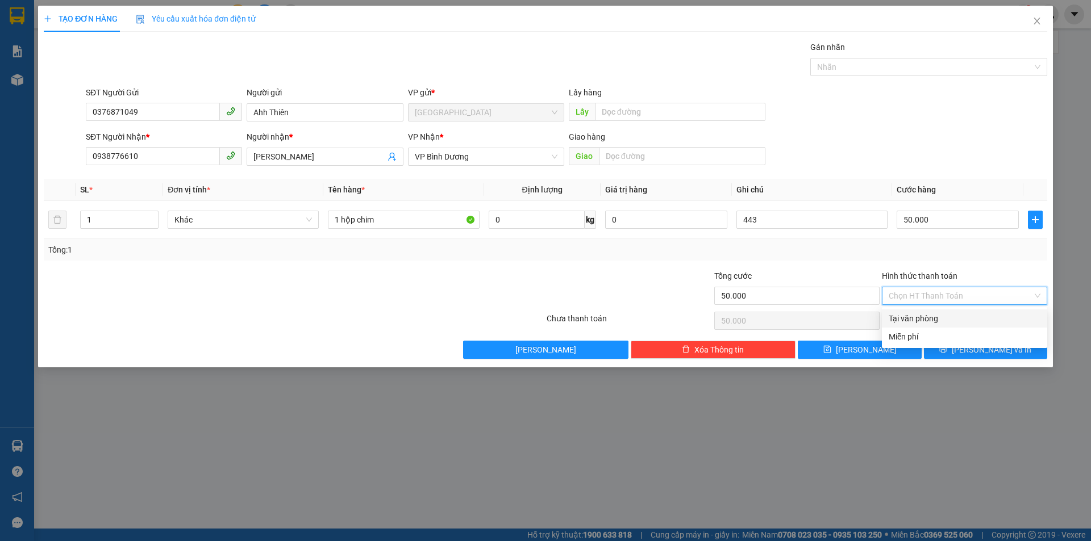
click at [949, 320] on div "Tại văn phòng" at bounding box center [965, 318] width 152 height 12
click at [981, 352] on span "Lưu và In" at bounding box center [992, 350] width 80 height 12
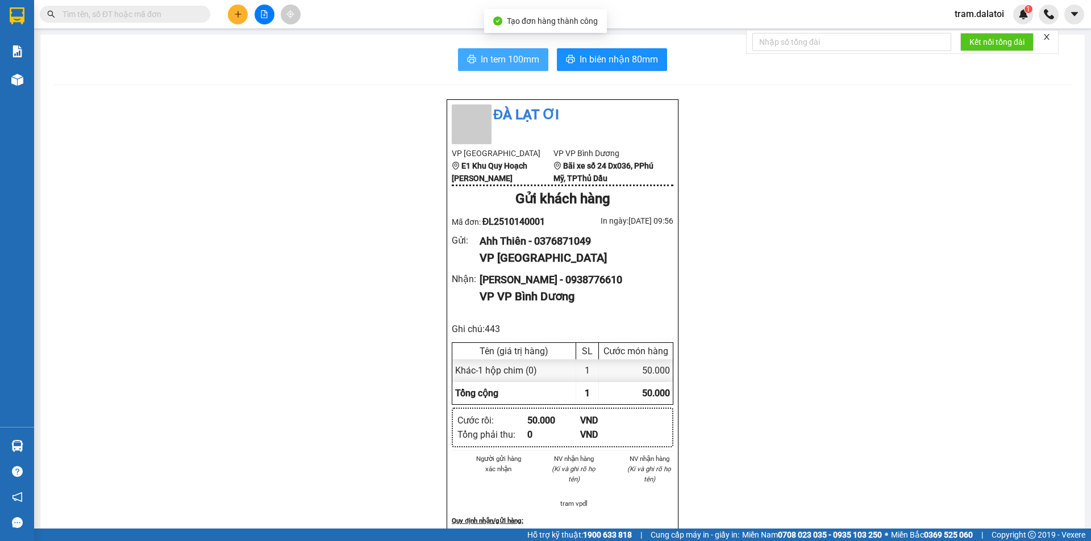
click at [496, 57] on span "In tem 100mm" at bounding box center [510, 59] width 59 height 14
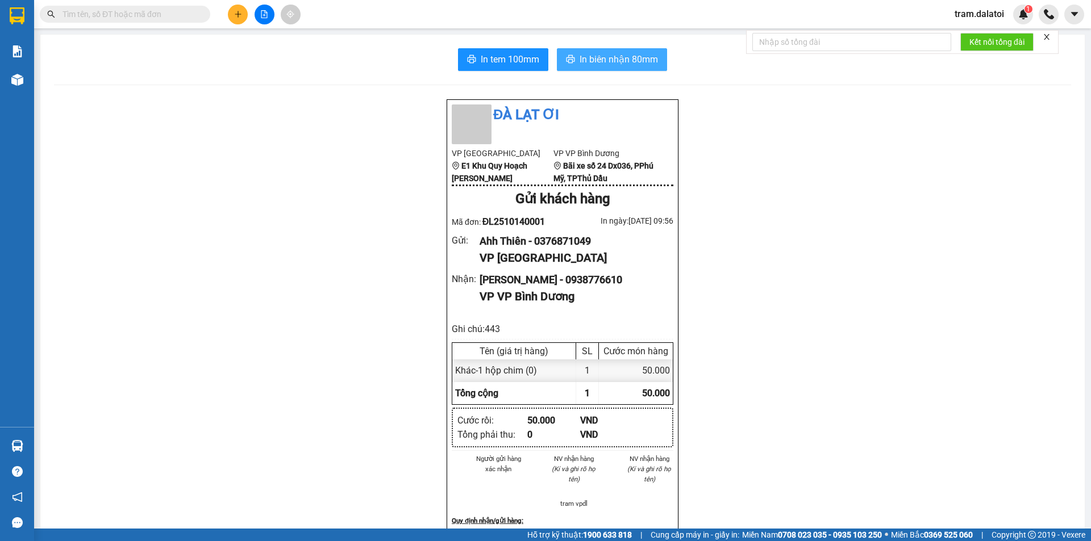
click at [621, 57] on span "In biên nhận 80mm" at bounding box center [619, 59] width 78 height 14
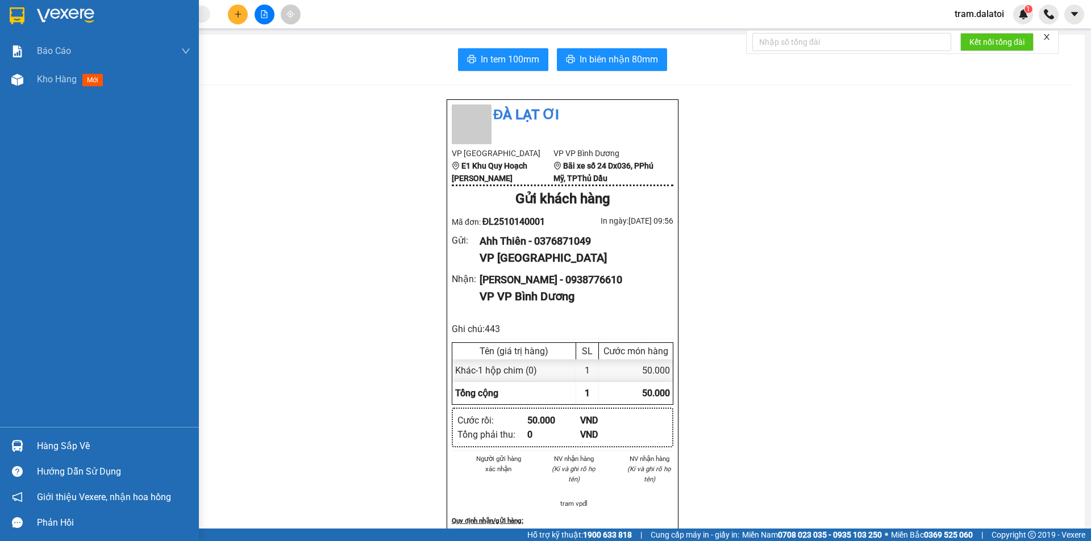
click at [78, 436] on div "Hàng sắp về" at bounding box center [99, 447] width 199 height 26
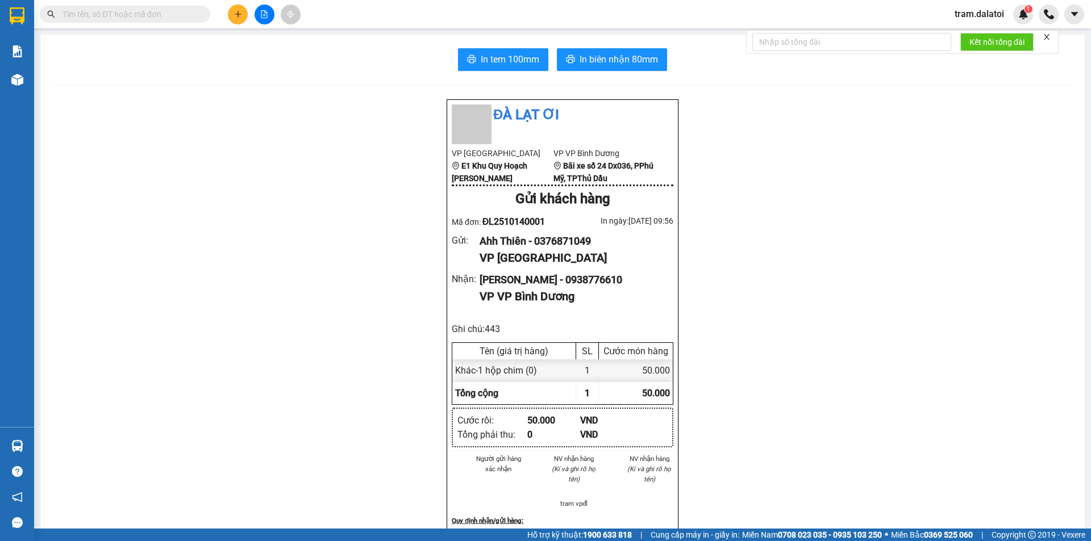
click at [160, 325] on section "Kết quả tìm kiếm ( 0 ) Bộ lọc No Data tram.dalatoi 1 Báo cáo Báo cáo dòng tiền …" at bounding box center [545, 270] width 1091 height 541
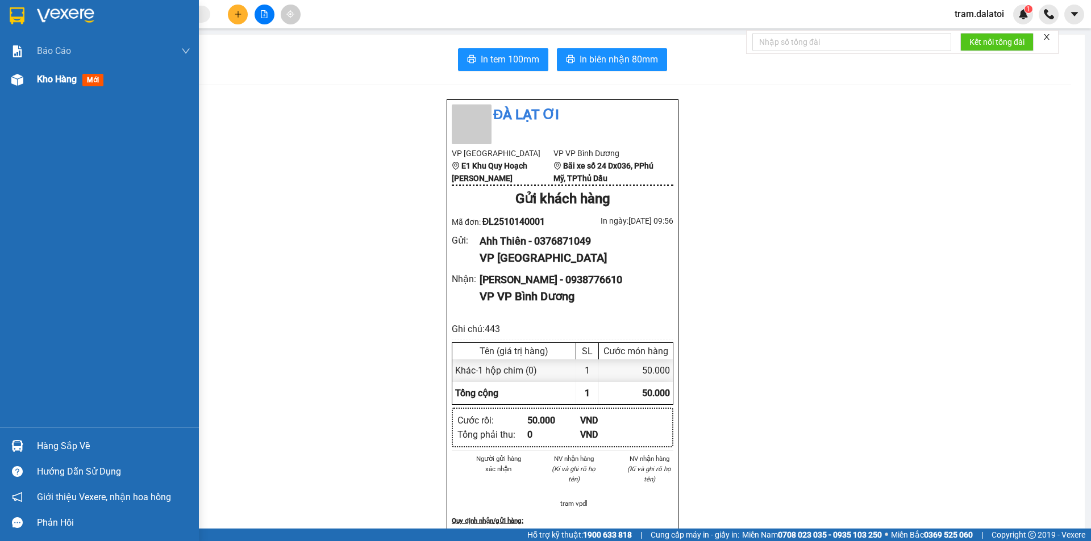
click at [43, 80] on span "Kho hàng" at bounding box center [57, 79] width 40 height 11
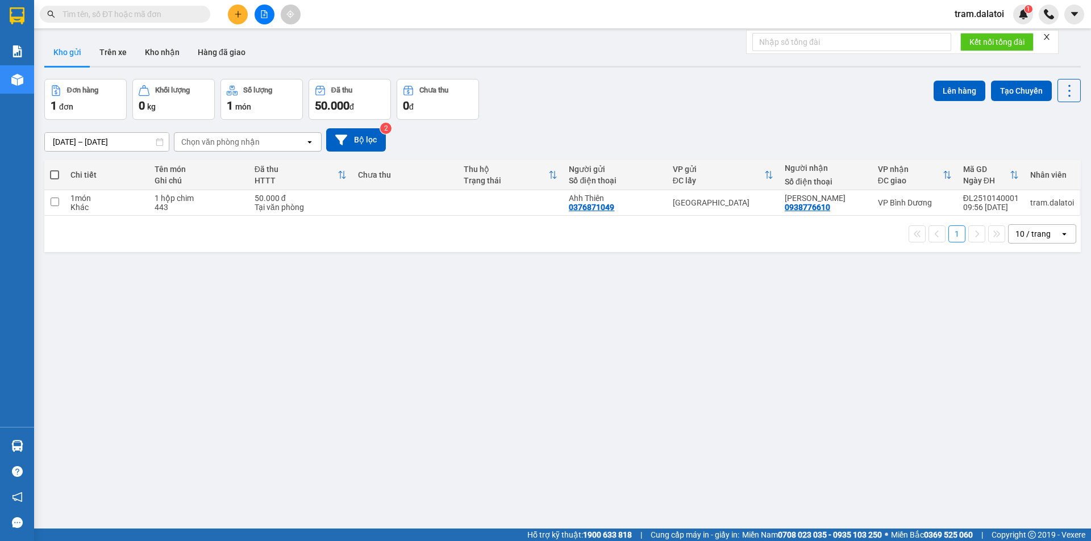
click at [58, 170] on span at bounding box center [54, 174] width 9 height 9
click at [55, 169] on input "checkbox" at bounding box center [55, 169] width 0 height 0
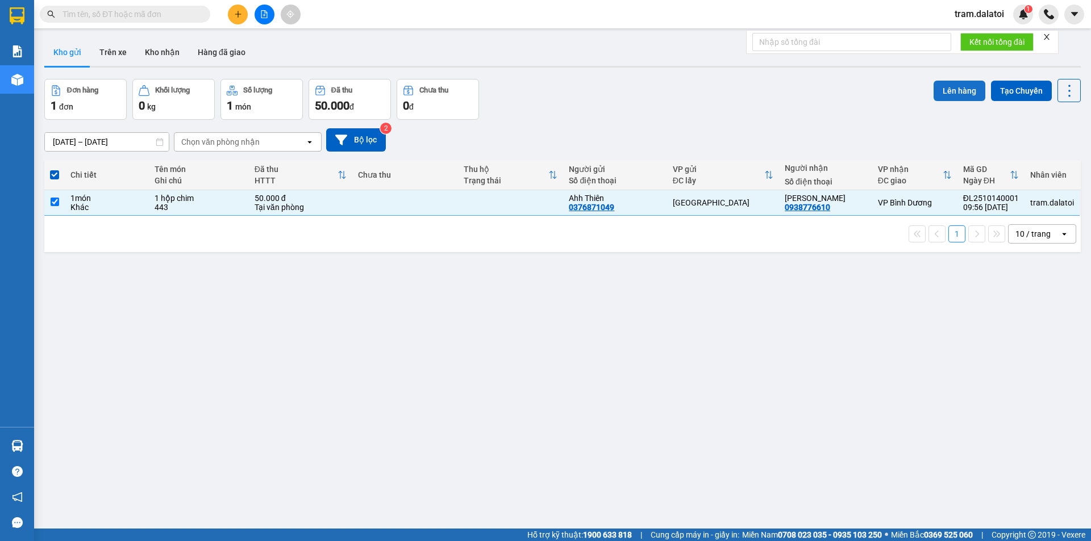
click at [952, 90] on button "Lên hàng" at bounding box center [960, 91] width 52 height 20
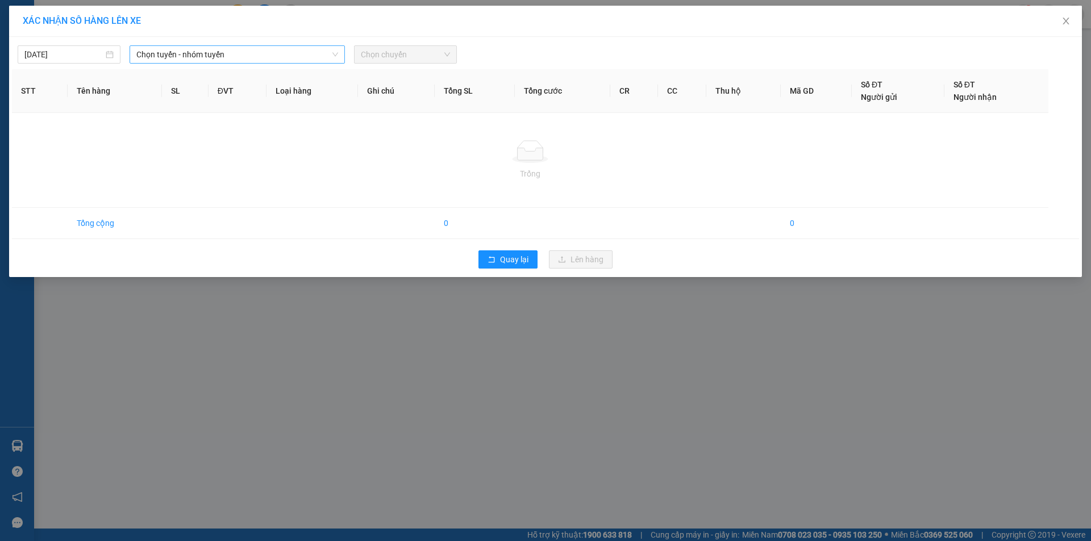
click at [182, 55] on span "Chọn tuyến - nhóm tuyến" at bounding box center [237, 54] width 202 height 17
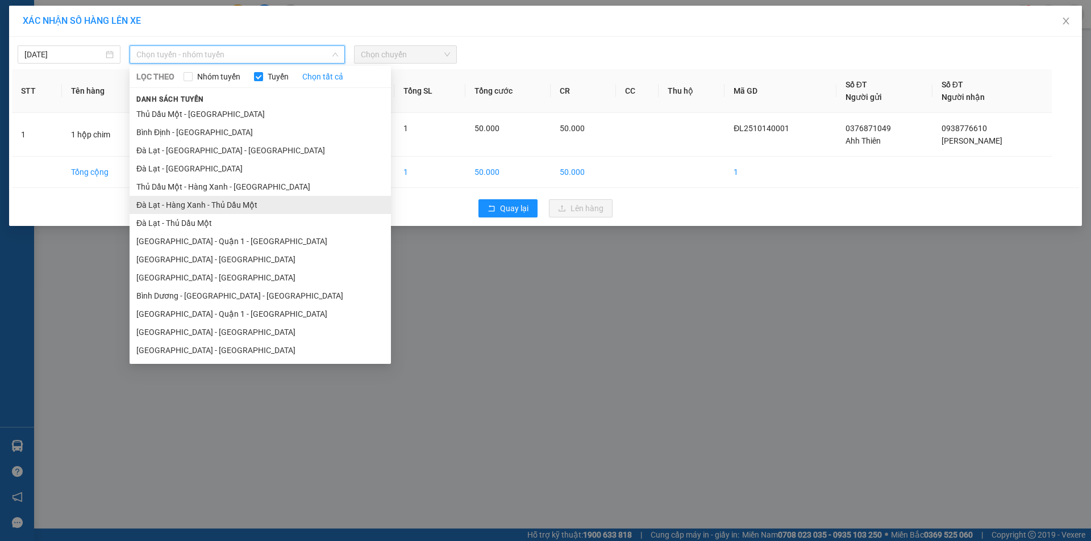
click at [191, 214] on li "Đà Lạt - Hàng Xanh - Thủ Dầu Một" at bounding box center [260, 205] width 261 height 18
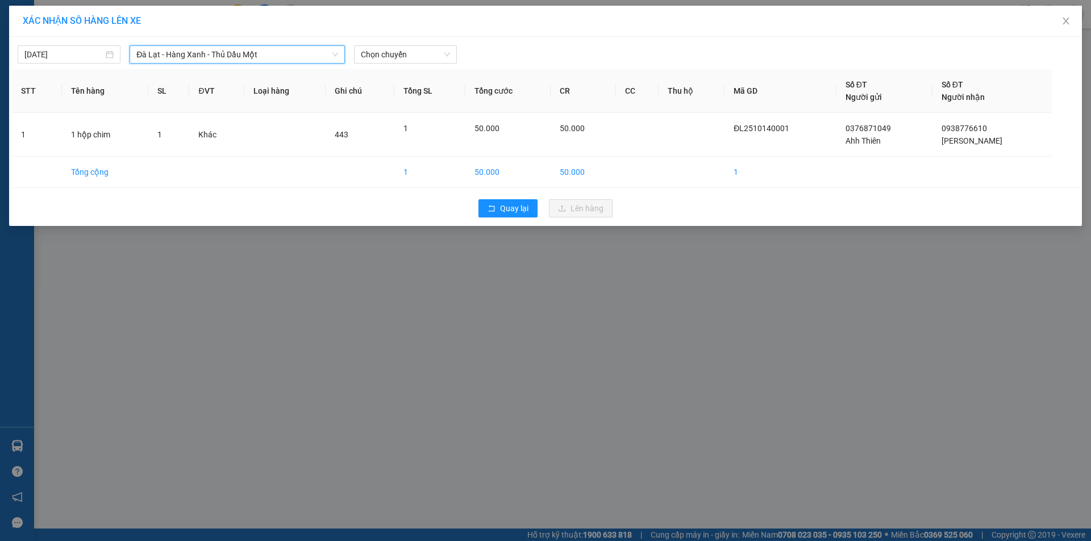
click at [250, 61] on span "Đà Lạt - Hàng Xanh - Thủ Dầu Một" at bounding box center [237, 54] width 202 height 17
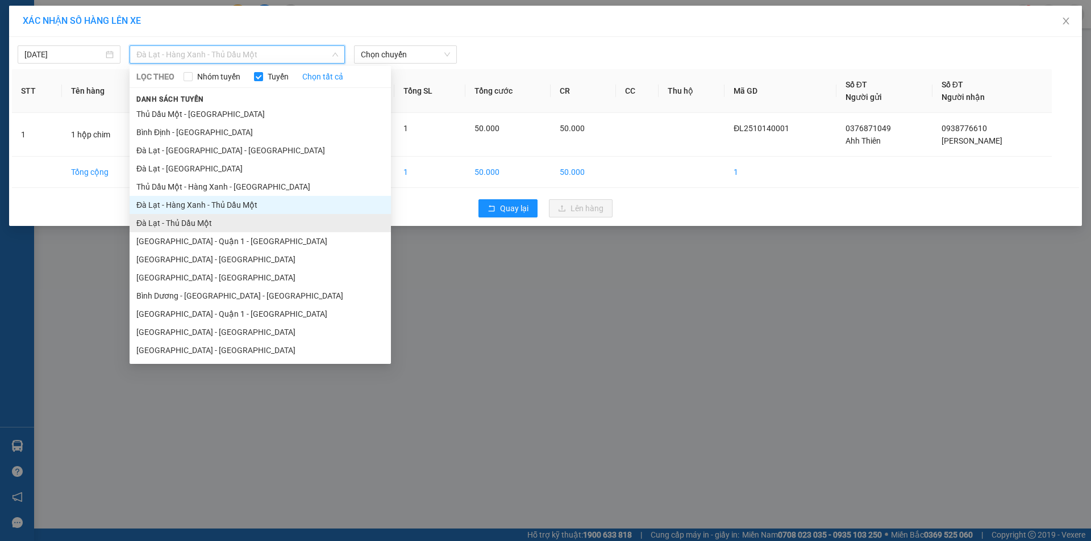
click at [218, 220] on li "Đà Lạt - Thủ Dầu Một" at bounding box center [260, 223] width 261 height 18
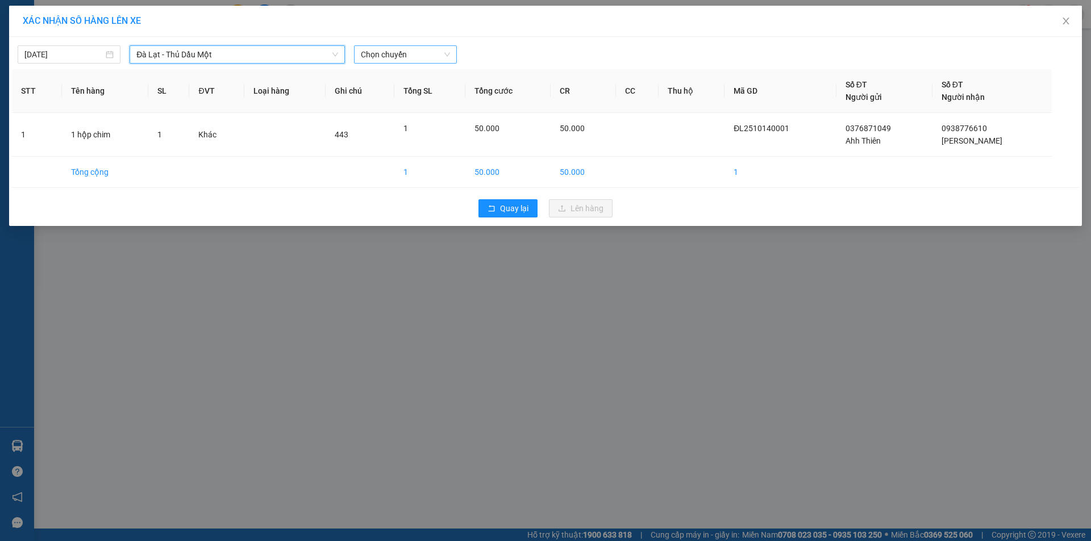
click at [434, 52] on span "Chọn chuyến" at bounding box center [405, 54] width 89 height 17
click at [412, 94] on div "12:00 - 50F-034.43" at bounding box center [405, 95] width 89 height 12
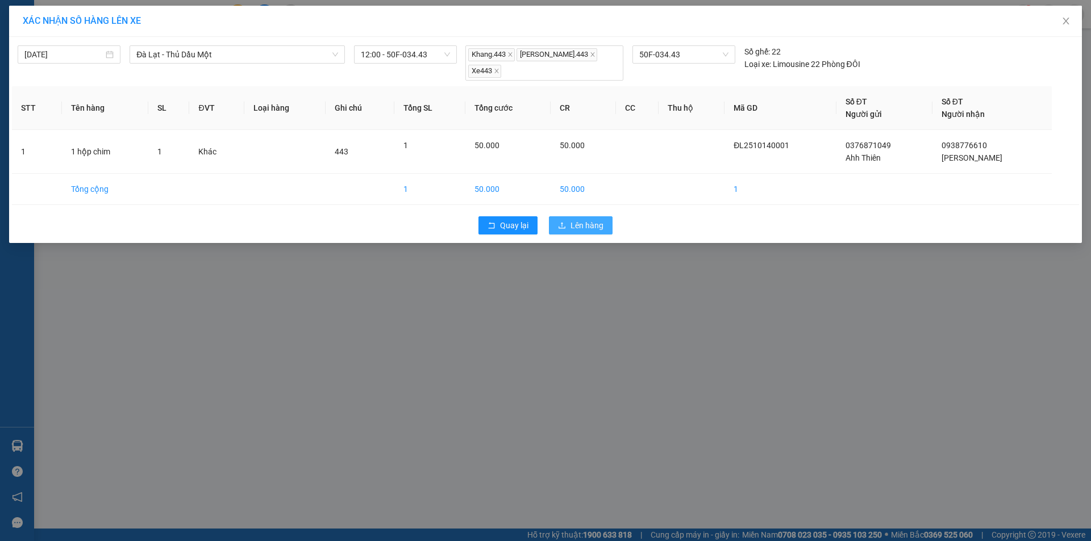
click at [598, 219] on span "Lên hàng" at bounding box center [586, 225] width 33 height 12
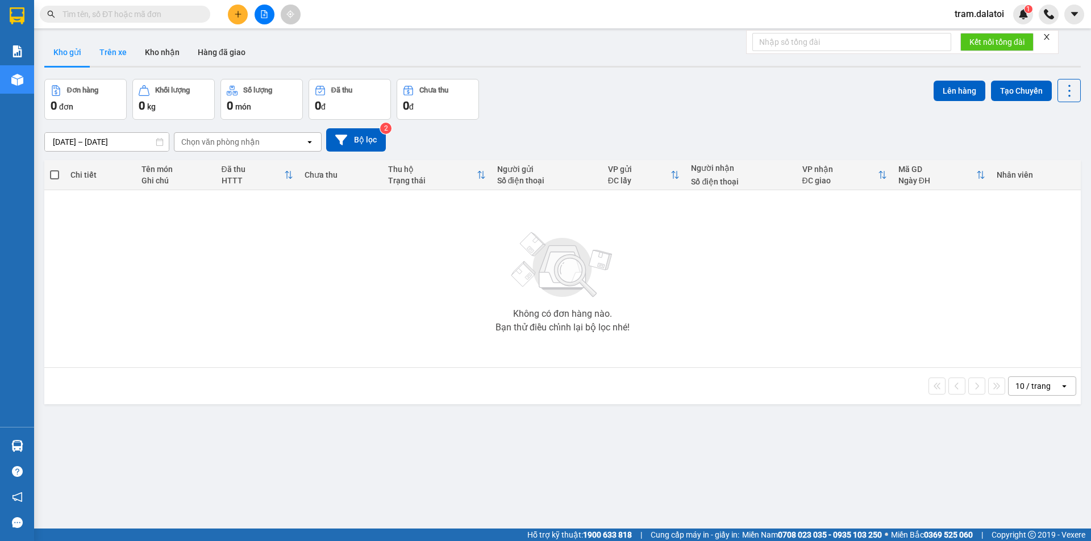
click at [120, 59] on button "Trên xe" at bounding box center [112, 52] width 45 height 27
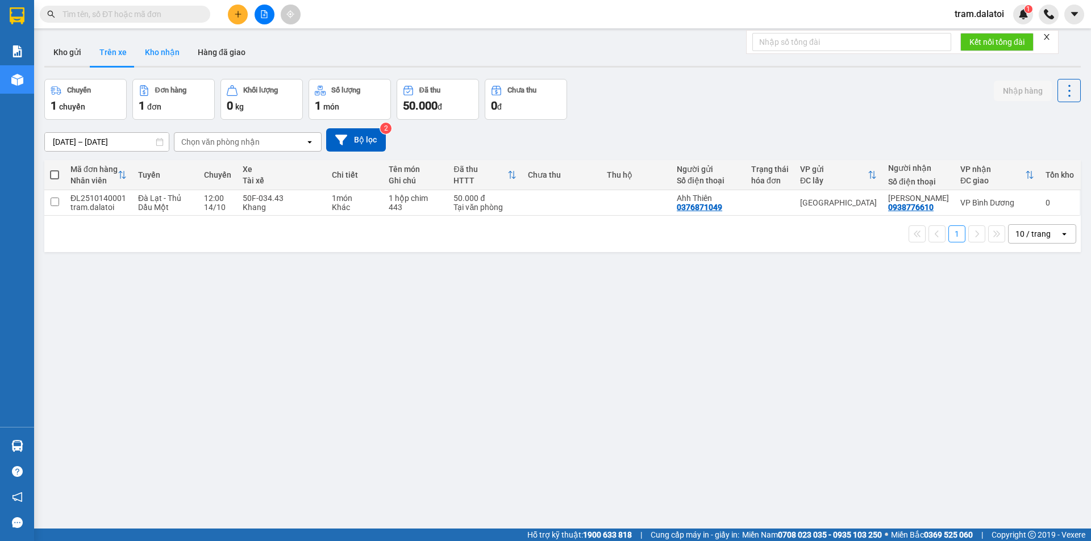
click at [168, 61] on button "Kho nhận" at bounding box center [162, 52] width 53 height 27
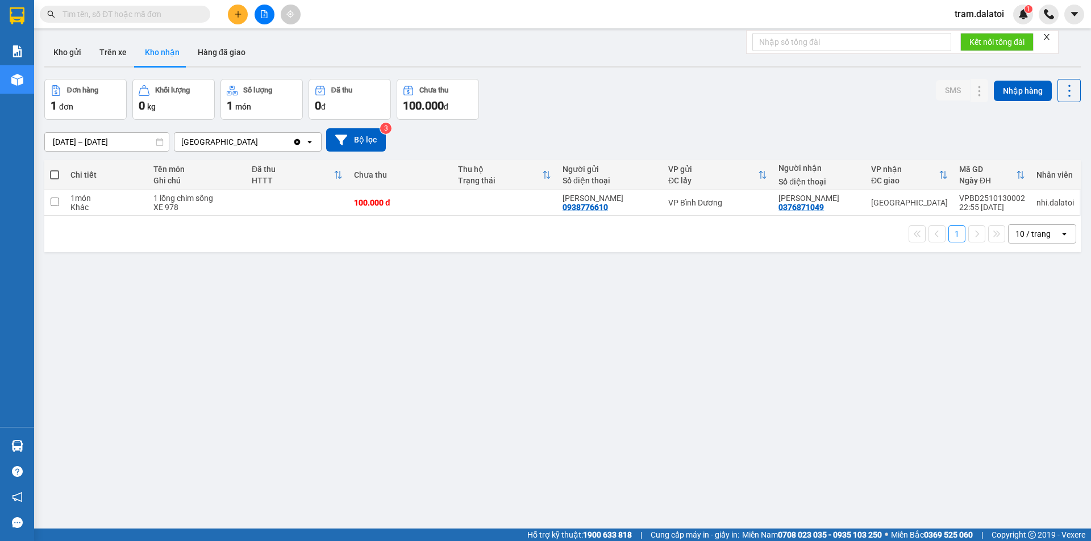
click at [52, 174] on span at bounding box center [54, 174] width 9 height 9
click at [55, 169] on input "checkbox" at bounding box center [55, 169] width 0 height 0
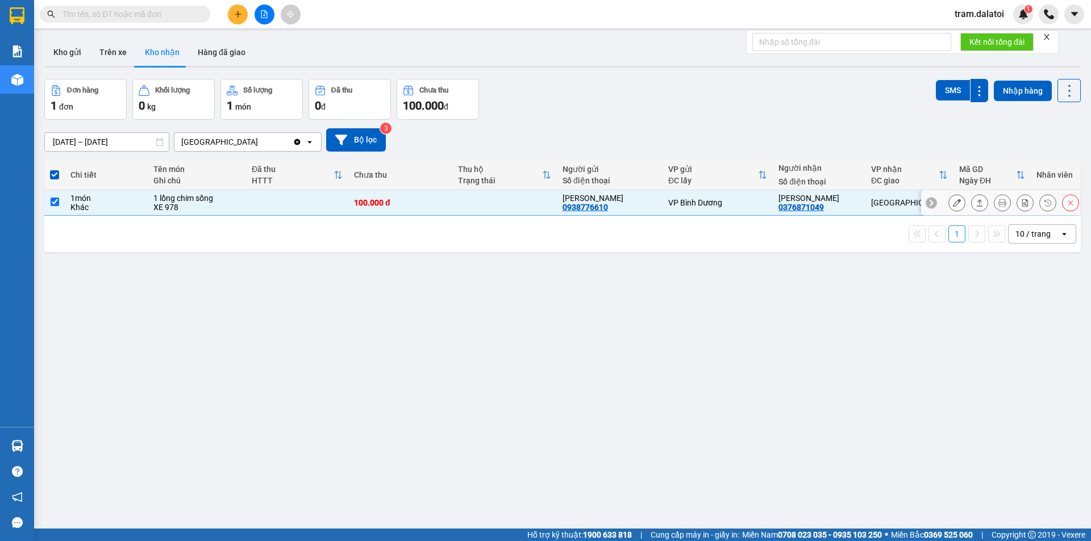
click at [952, 203] on button at bounding box center [957, 203] width 16 height 20
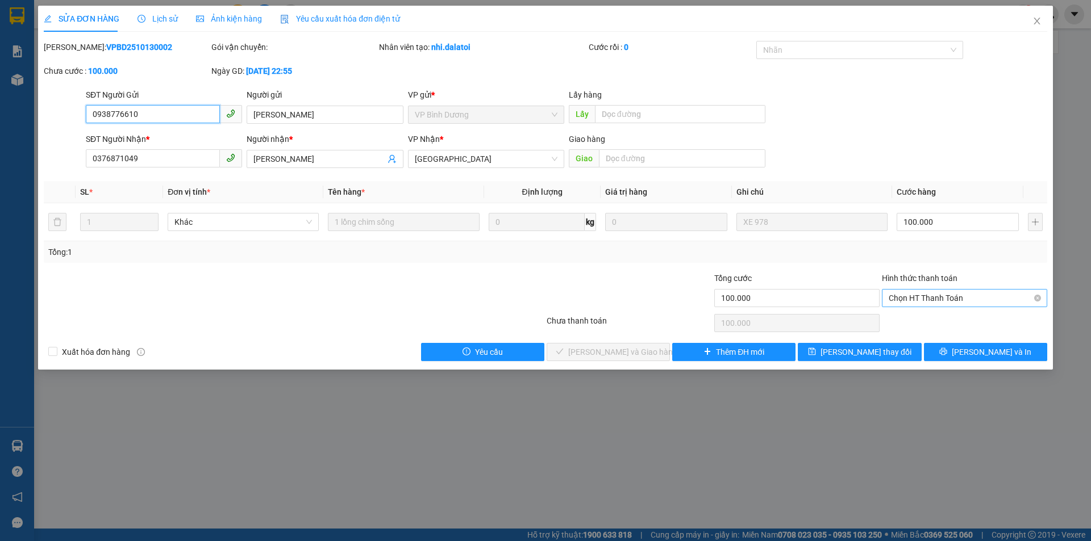
click at [959, 297] on span "Chọn HT Thanh Toán" at bounding box center [965, 298] width 152 height 17
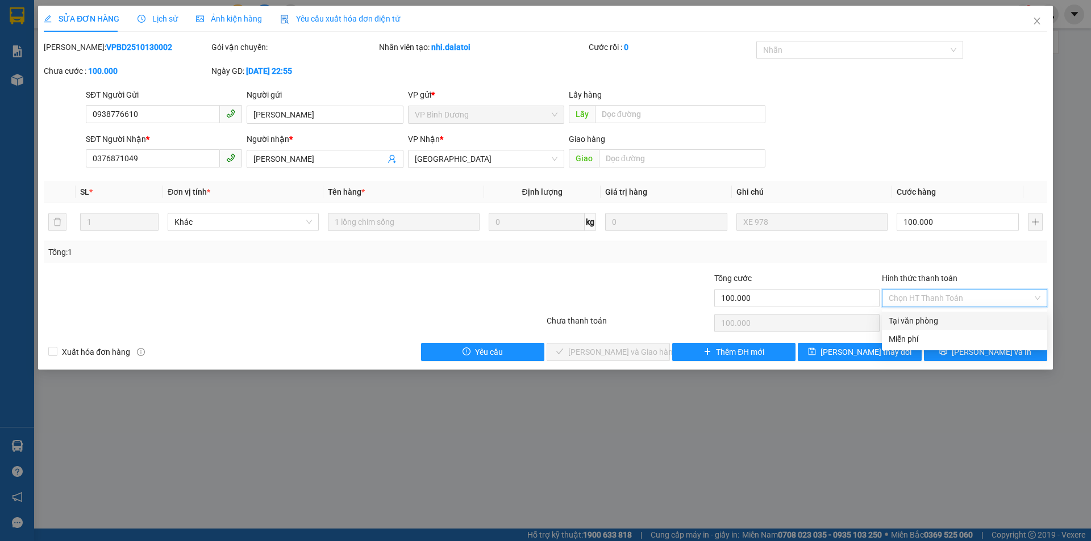
click at [945, 323] on div "Tại văn phòng" at bounding box center [965, 321] width 152 height 12
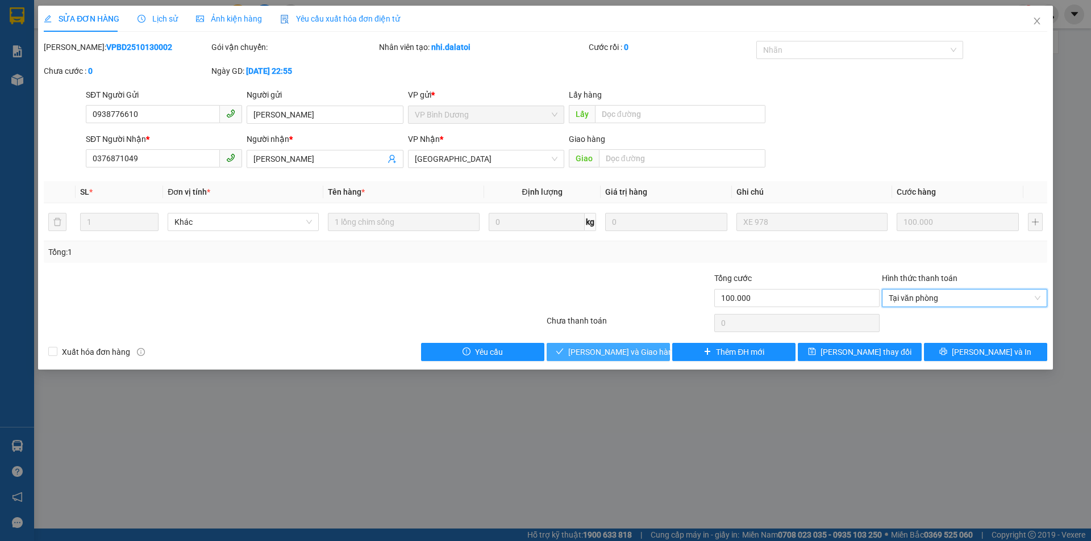
click at [605, 353] on span "Lưu và Giao hàng" at bounding box center [622, 352] width 109 height 12
